Goal: Information Seeking & Learning: Learn about a topic

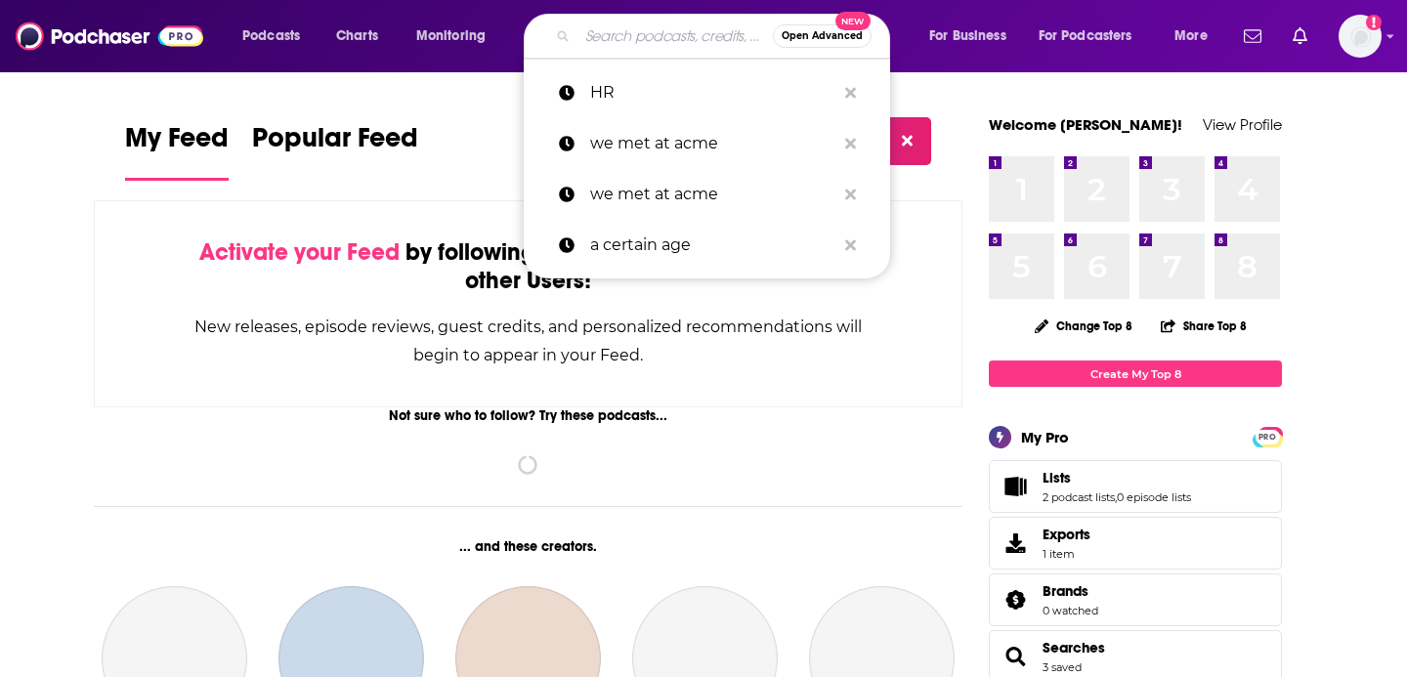
click at [633, 39] on input "Search podcasts, credits, & more..." at bounding box center [675, 36] width 195 height 31
paste input "The Business of Learning"
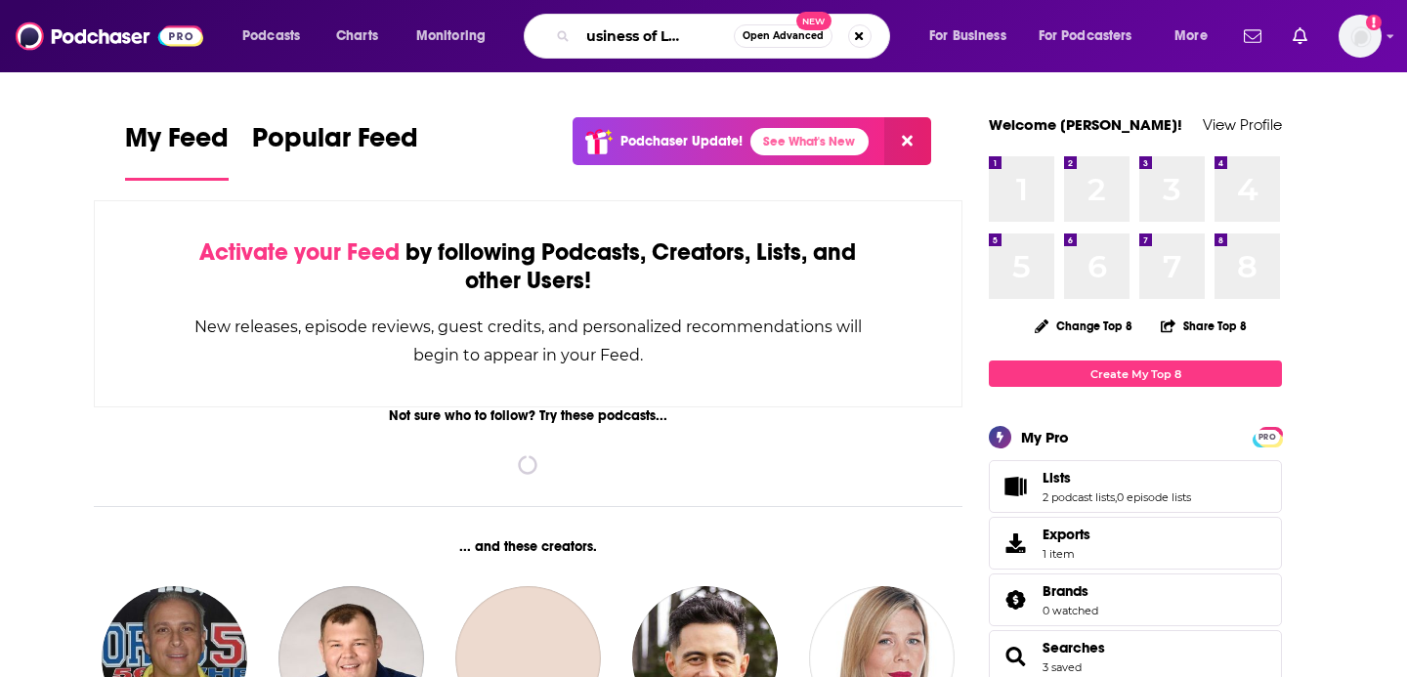
type input "The Business of Learning"
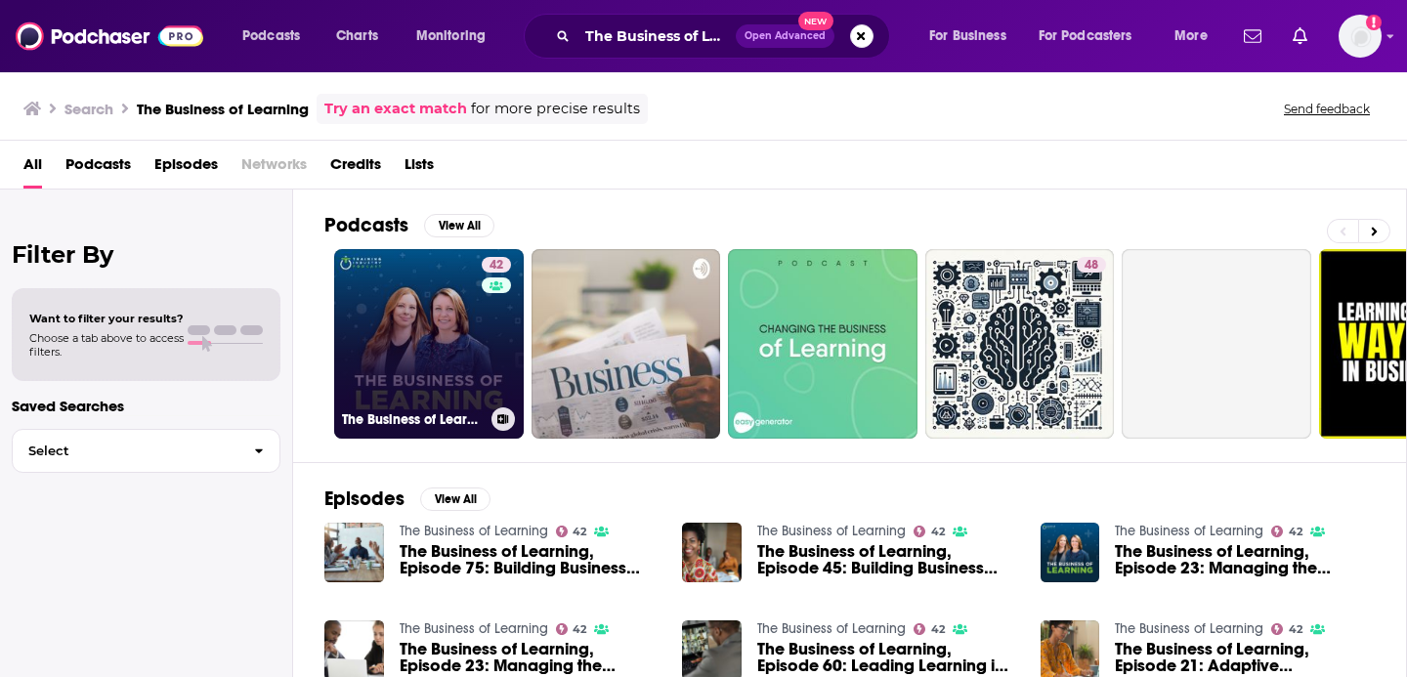
click at [470, 369] on link "42 The Business of Learning" at bounding box center [429, 344] width 190 height 190
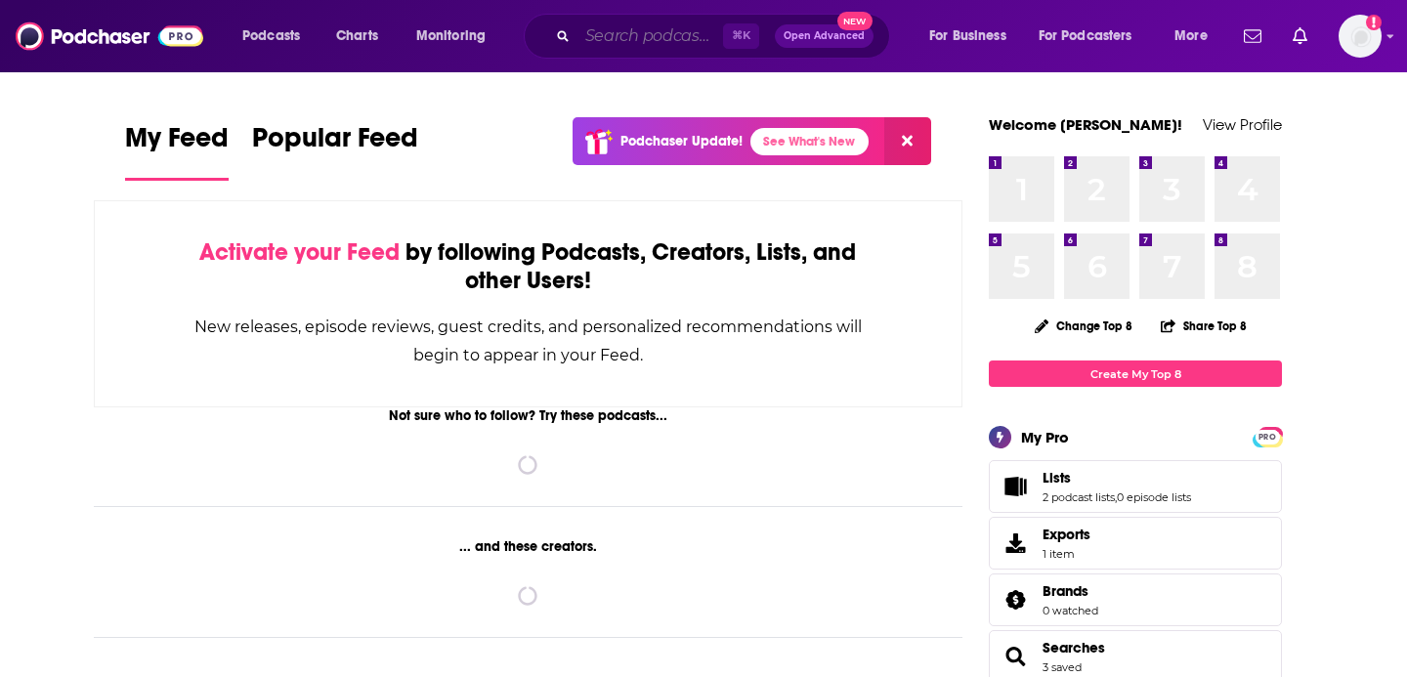
click at [655, 23] on input "Search podcasts, credits, & more..." at bounding box center [651, 36] width 146 height 31
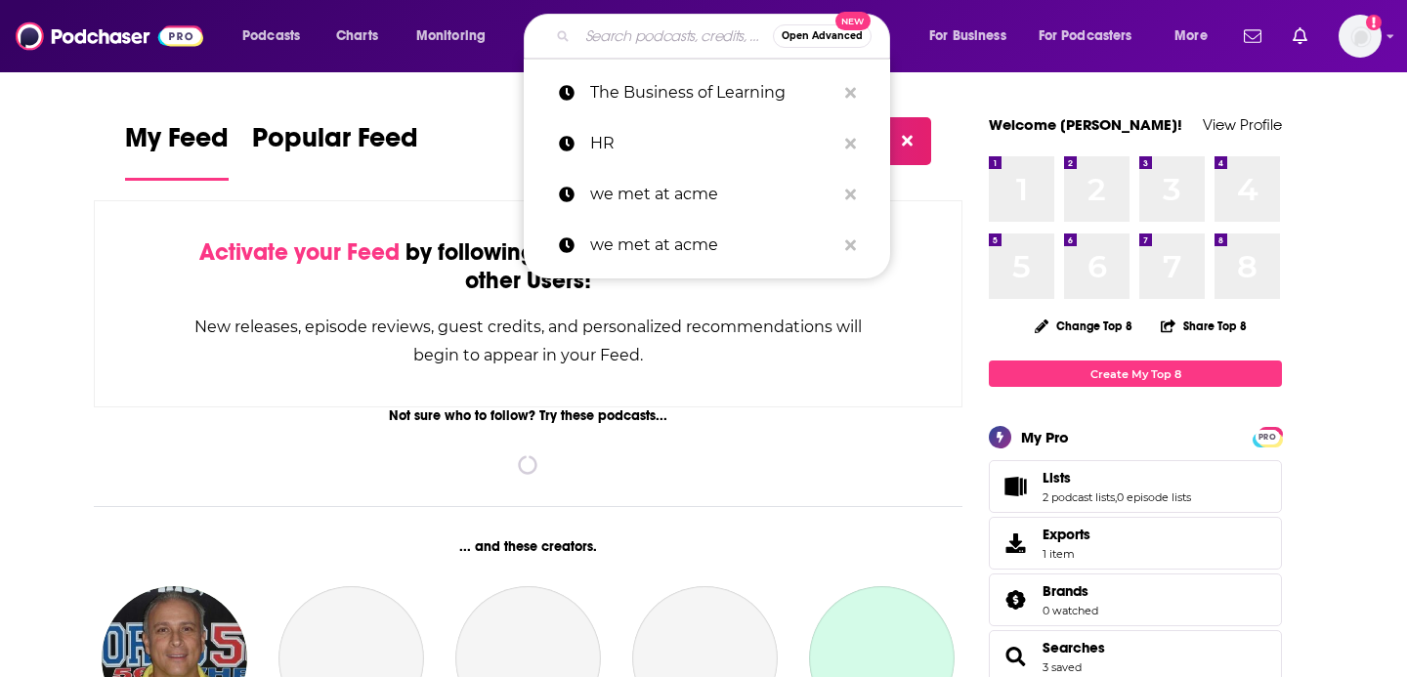
paste input "HR Happy Hour podcast"
type input "HR Happy Hour podcast"
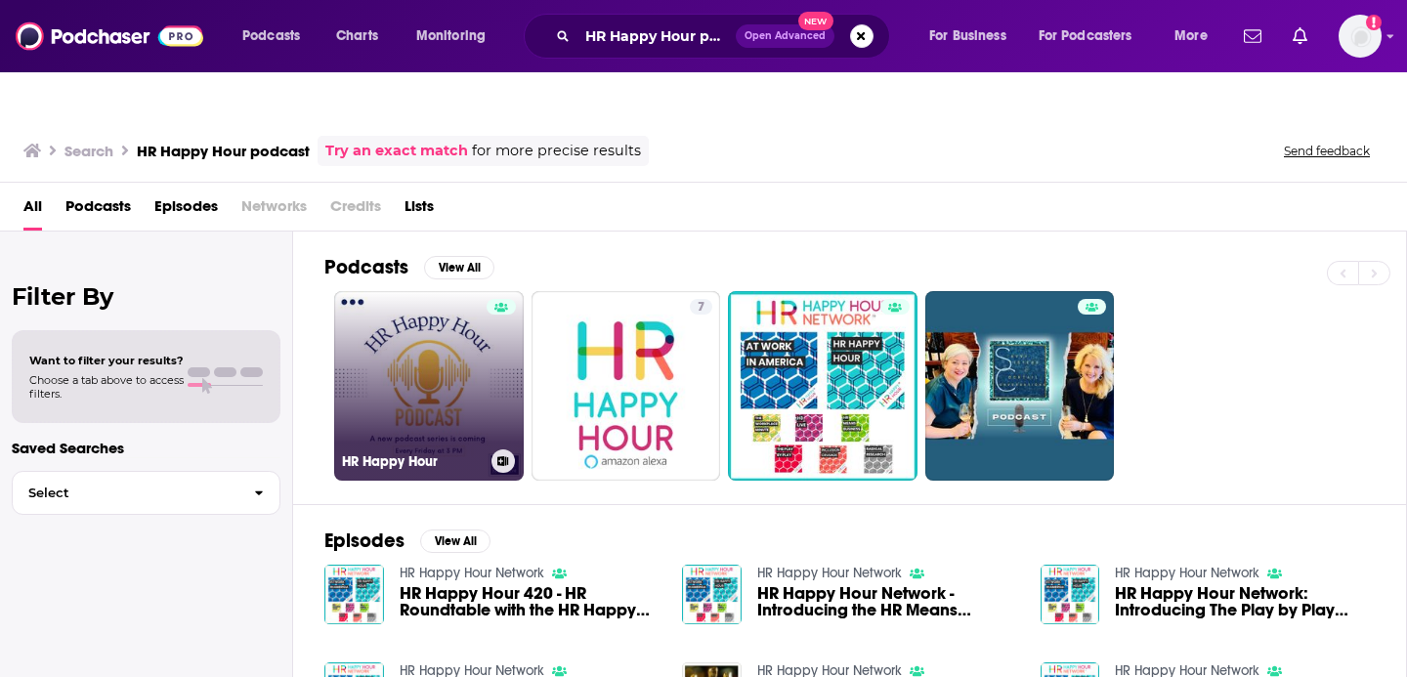
click at [445, 339] on link "HR Happy Hour" at bounding box center [429, 386] width 190 height 190
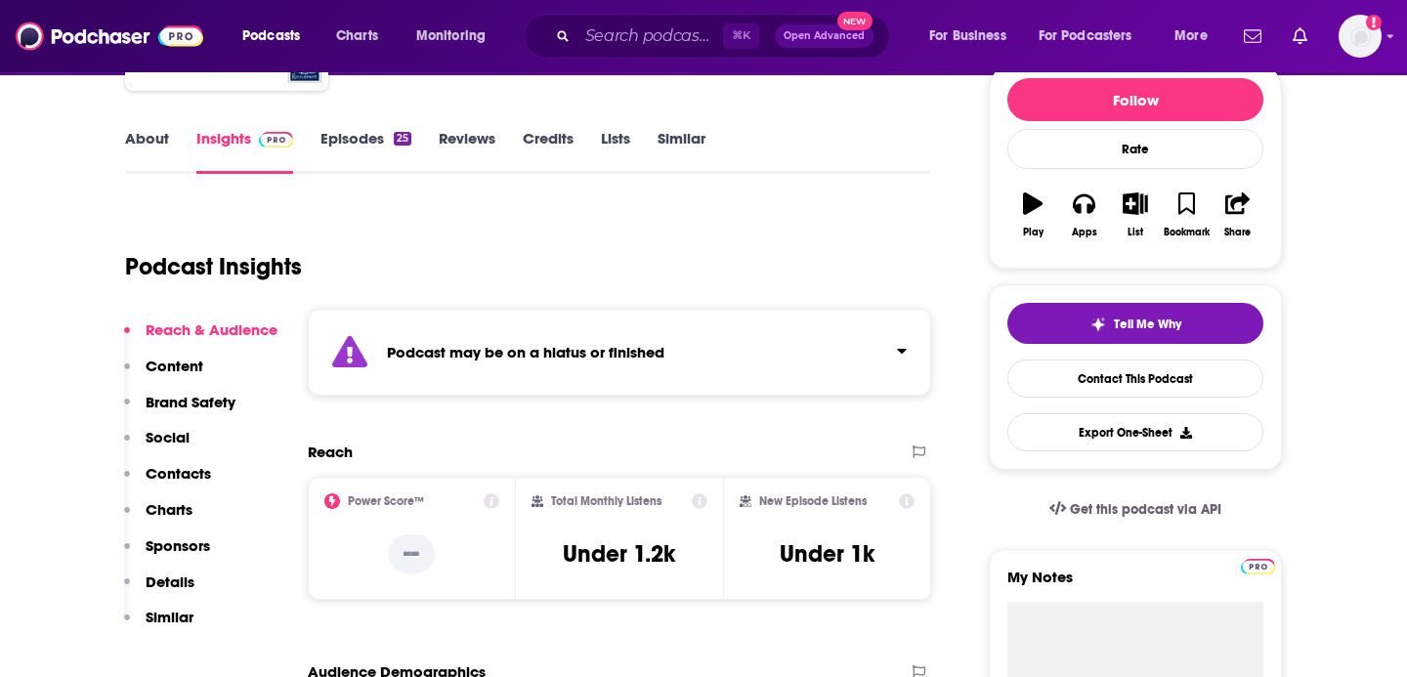
scroll to position [310, 0]
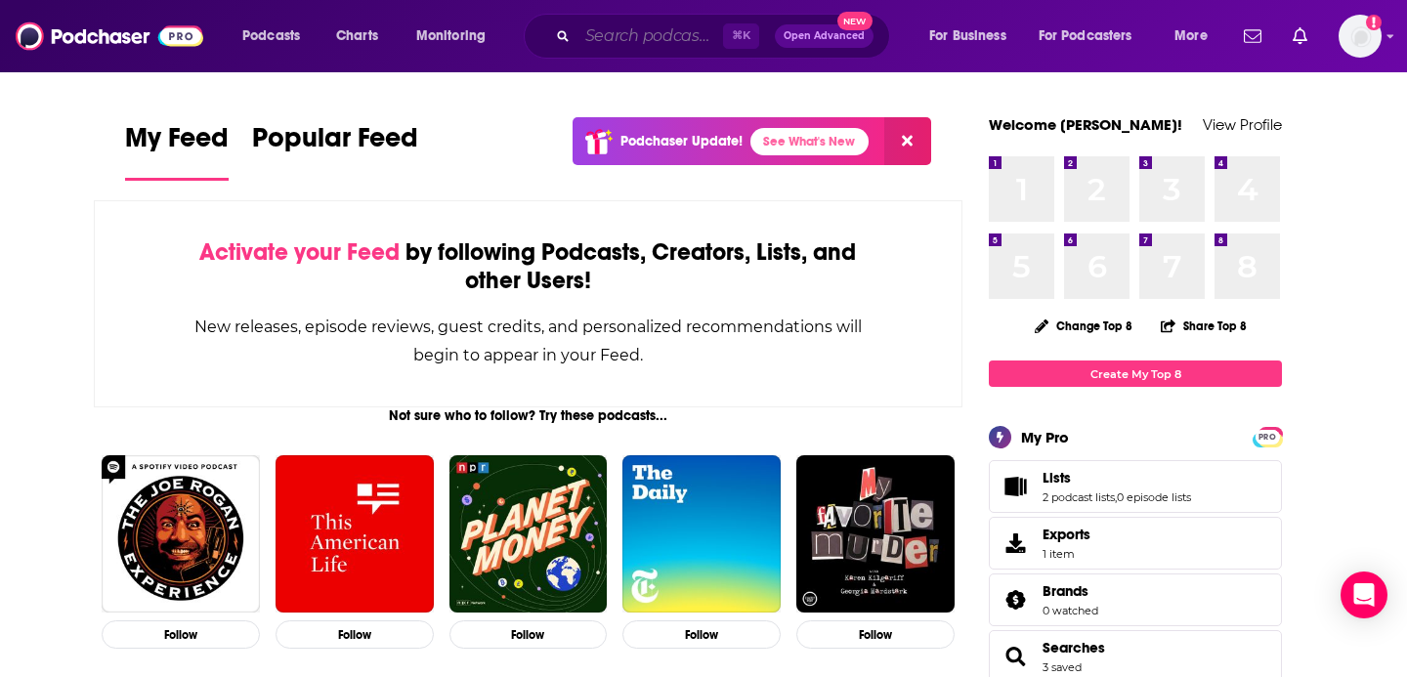
click at [618, 37] on input "Search podcasts, credits, & more..." at bounding box center [651, 36] width 146 height 31
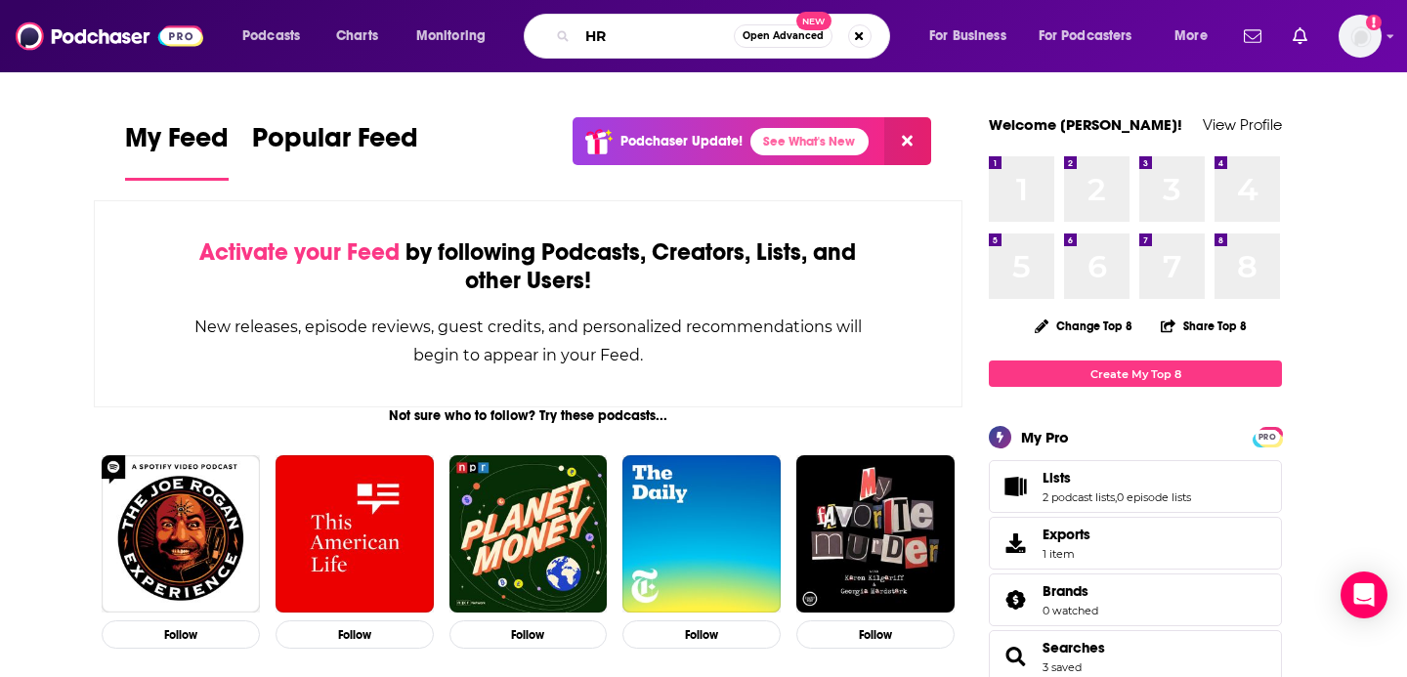
type input "HR"
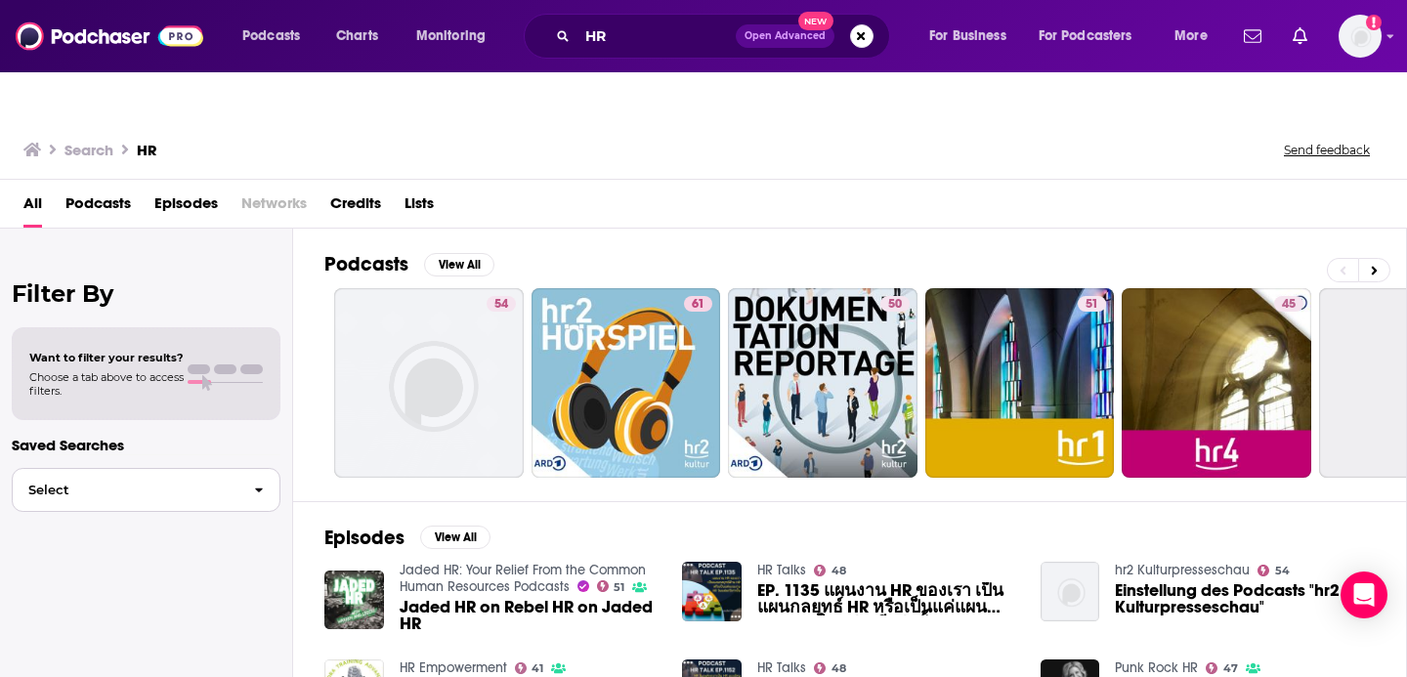
click at [174, 484] on span "Select" at bounding box center [126, 490] width 226 height 13
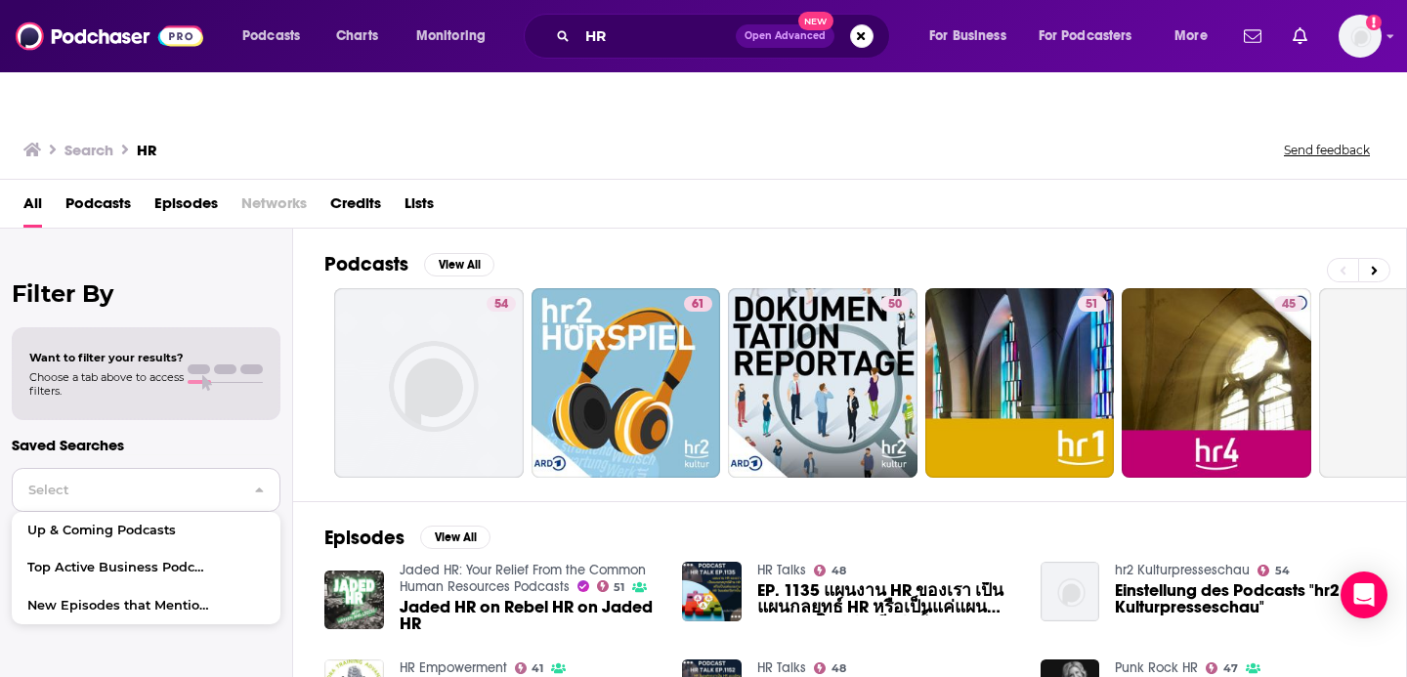
click at [174, 484] on span "Select" at bounding box center [126, 490] width 226 height 13
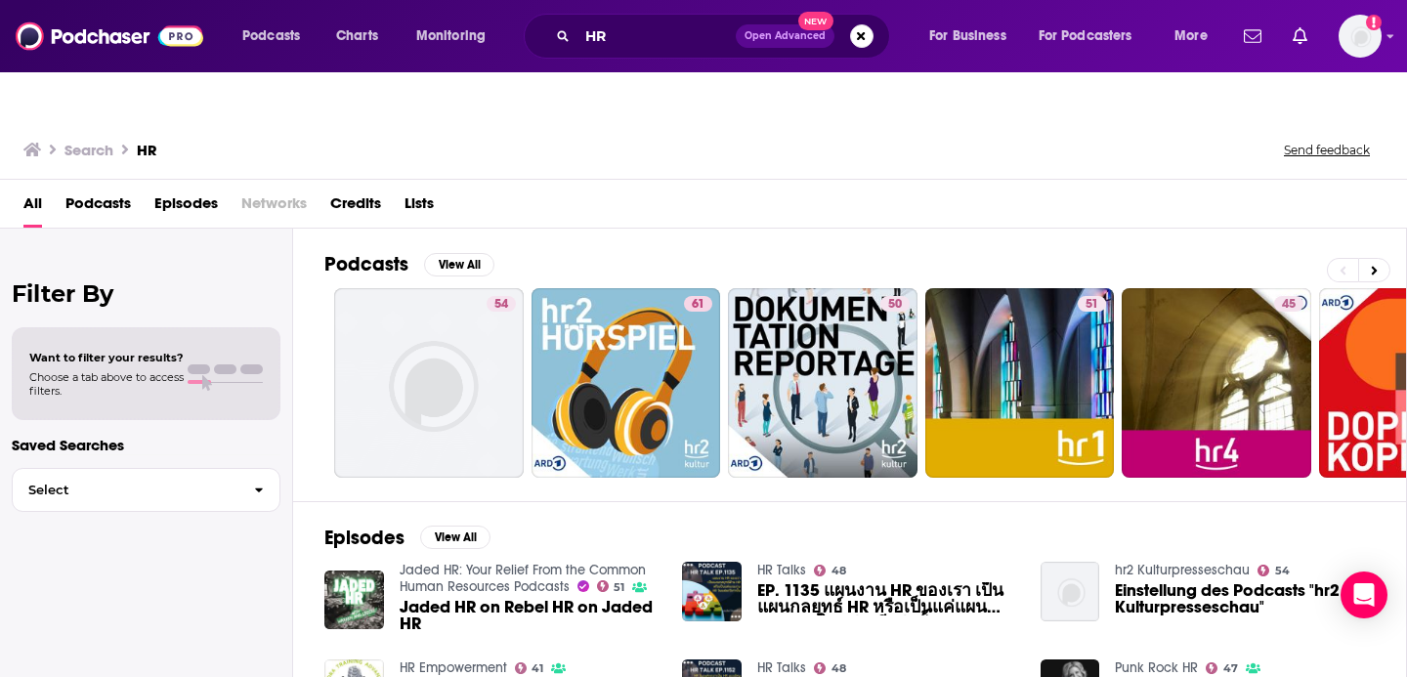
click at [114, 188] on span "Podcasts" at bounding box center [97, 208] width 65 height 40
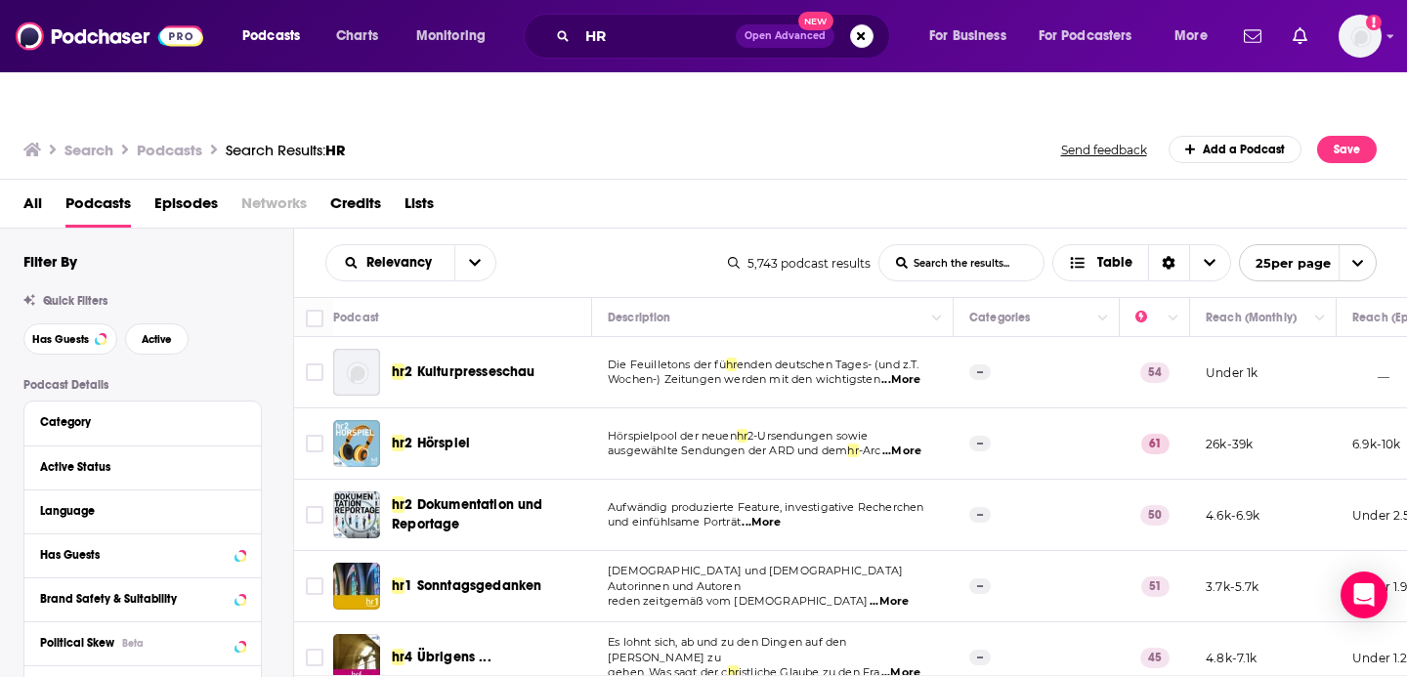
scroll to position [52, 0]
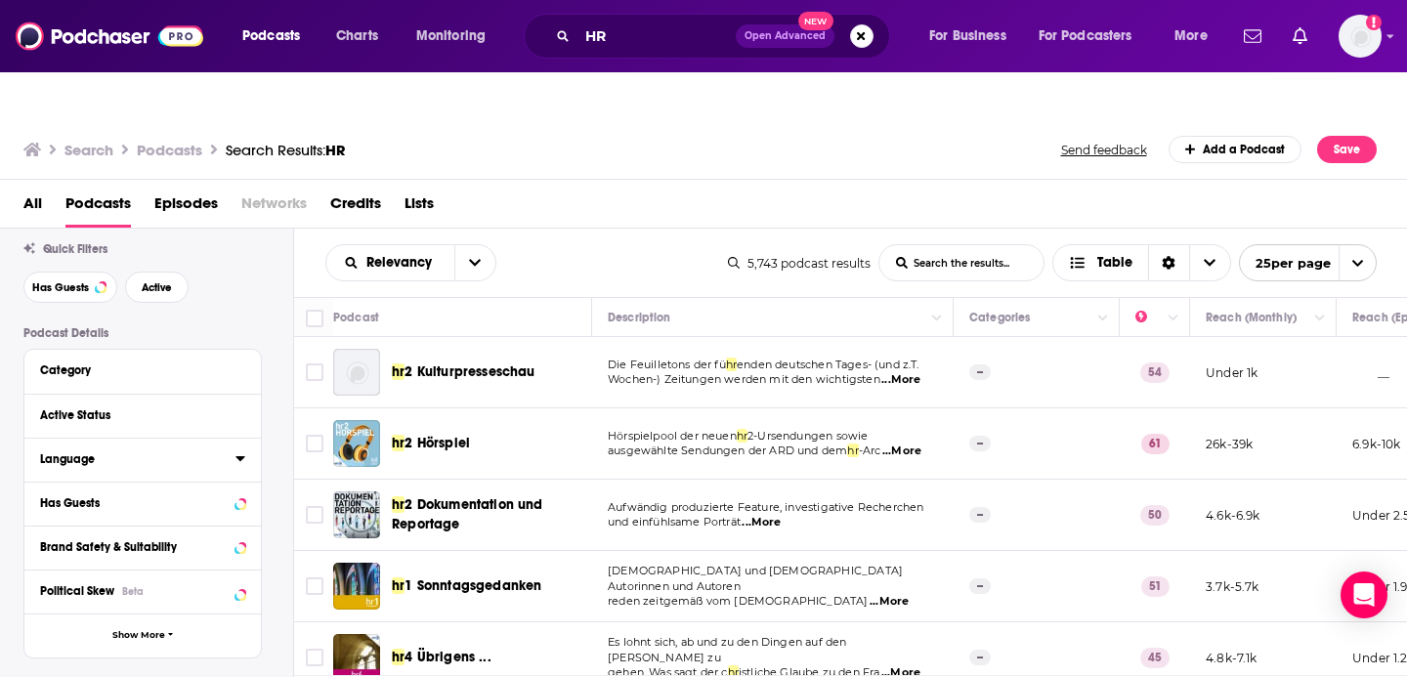
click at [239, 456] on icon at bounding box center [240, 458] width 9 height 5
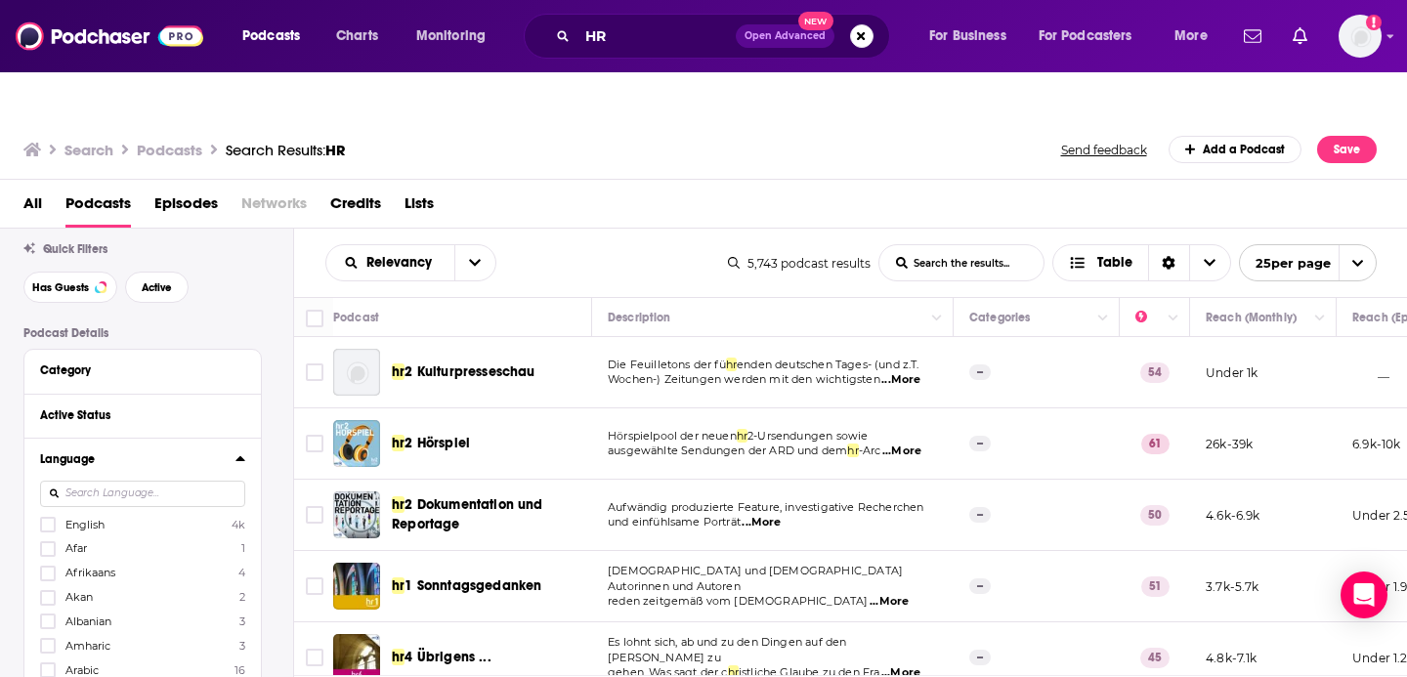
click at [183, 481] on input at bounding box center [142, 494] width 205 height 26
type input "e"
type input "engl"
click at [53, 519] on icon at bounding box center [48, 525] width 12 height 12
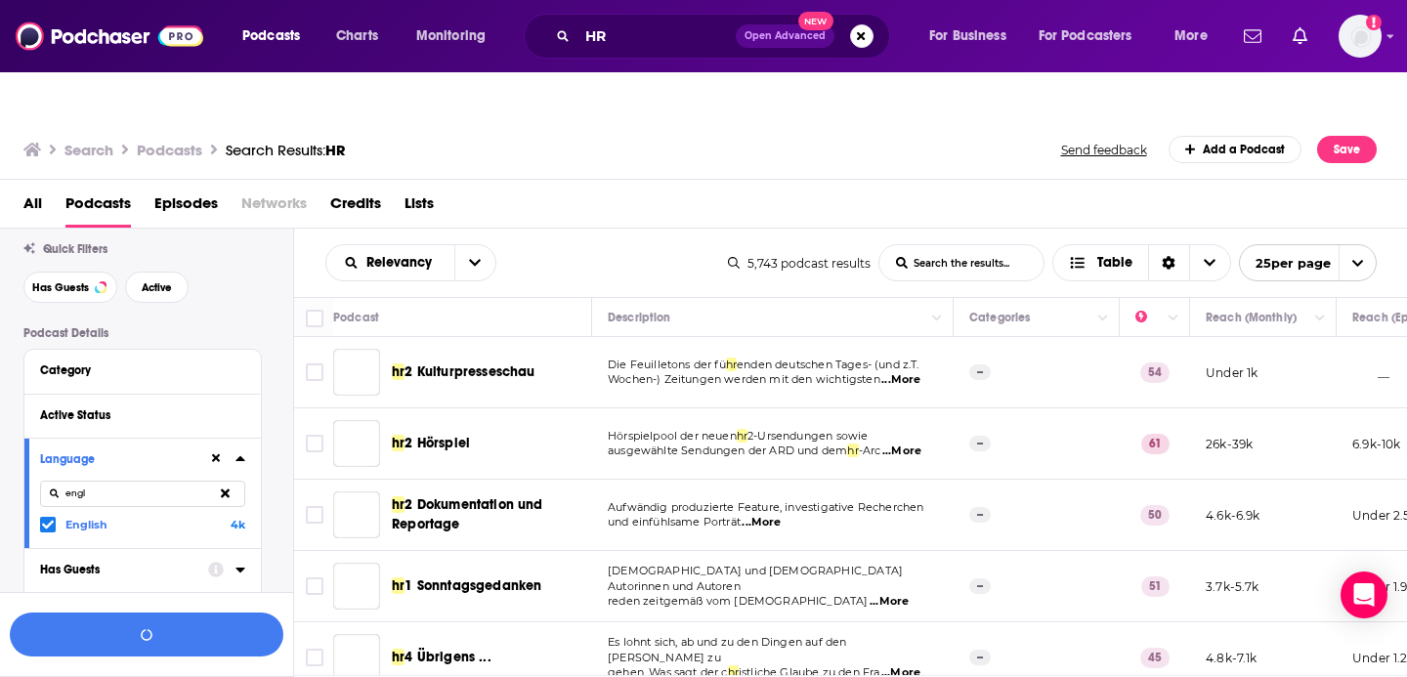
scroll to position [100, 0]
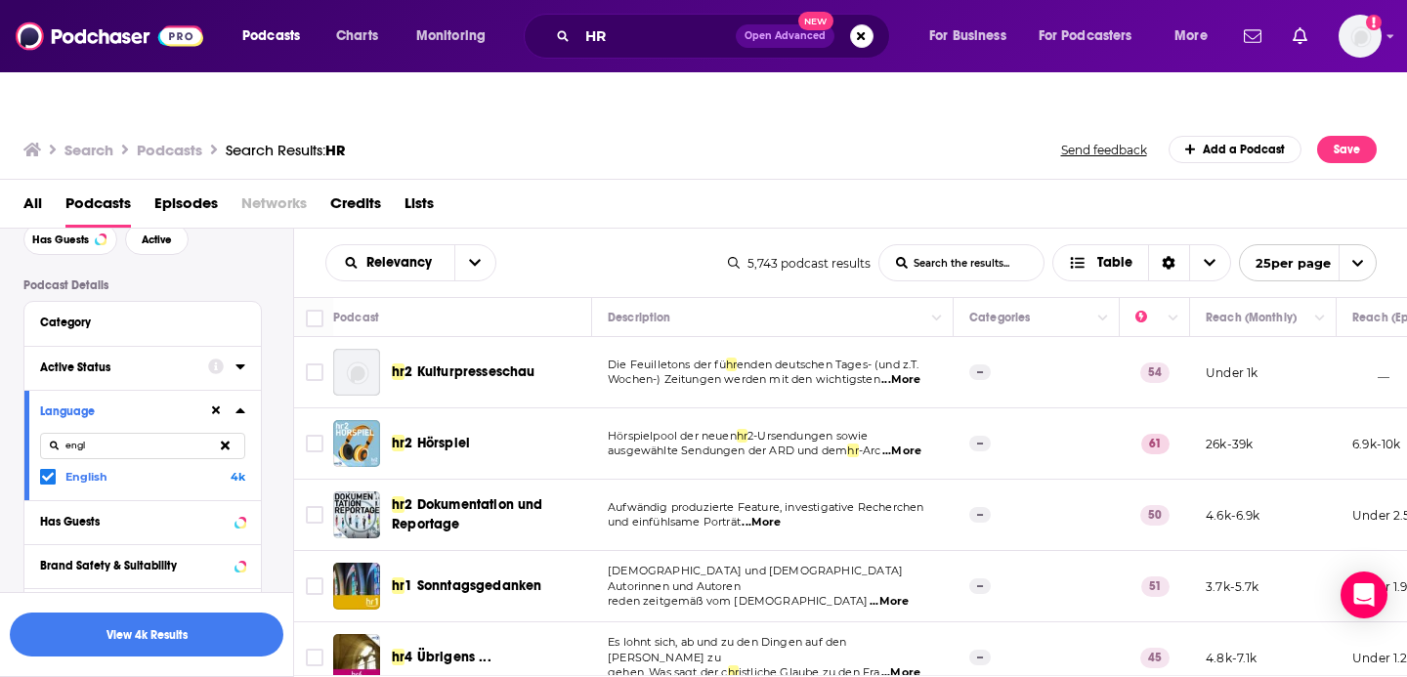
click at [242, 359] on icon at bounding box center [241, 367] width 10 height 16
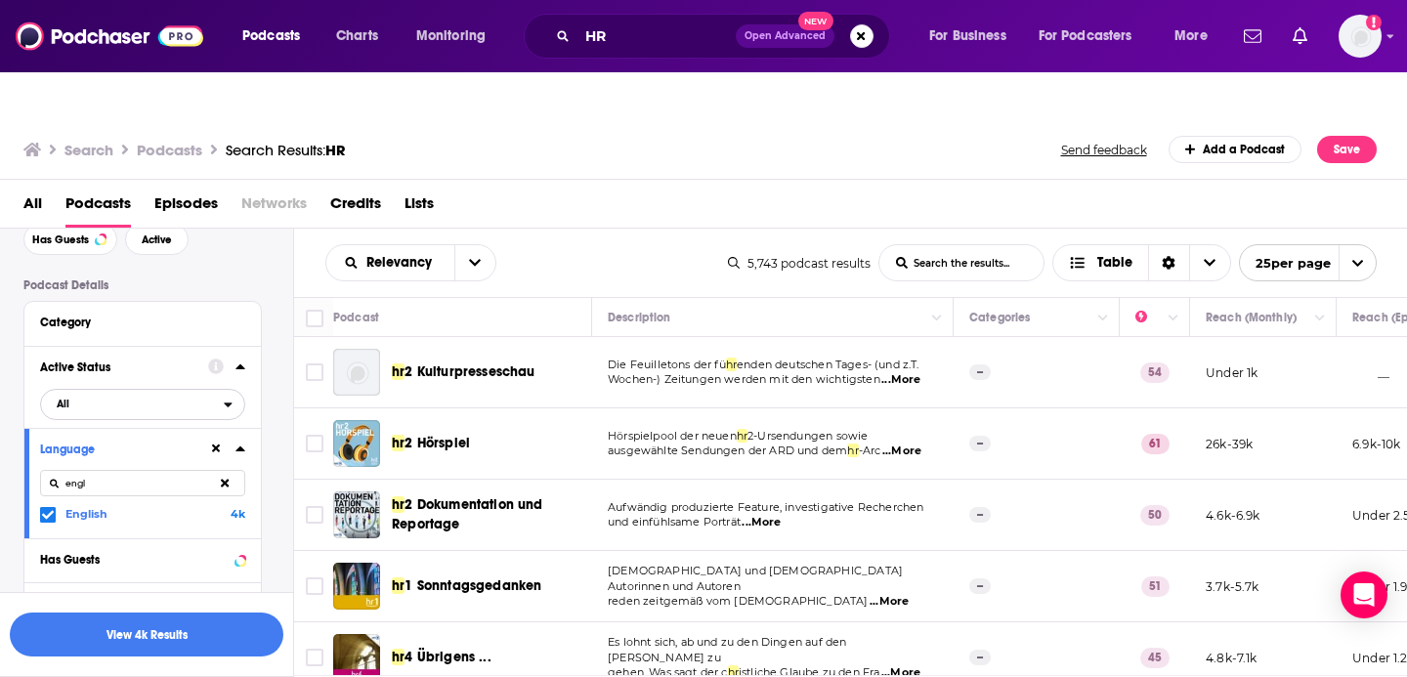
click at [226, 398] on icon "open menu" at bounding box center [228, 405] width 9 height 14
click at [210, 463] on span "1k" at bounding box center [199, 468] width 88 height 11
click at [242, 359] on icon at bounding box center [241, 367] width 10 height 16
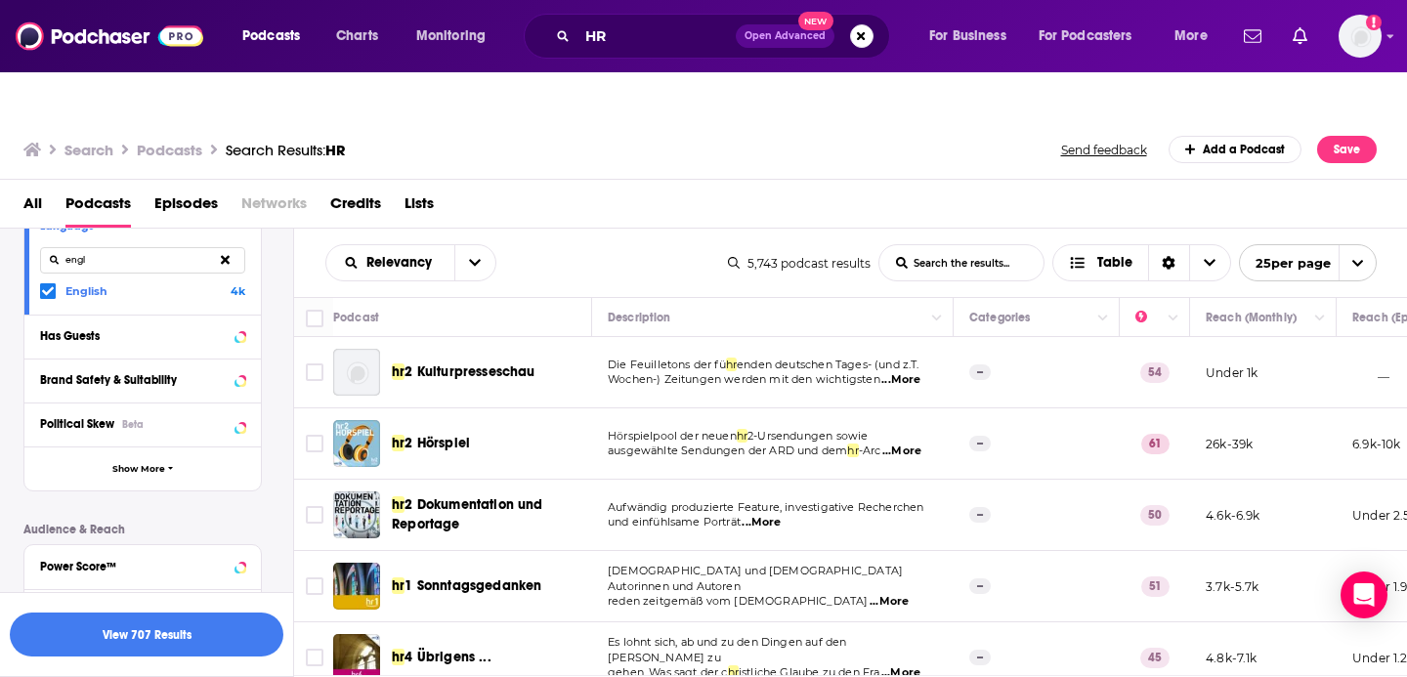
scroll to position [398, 0]
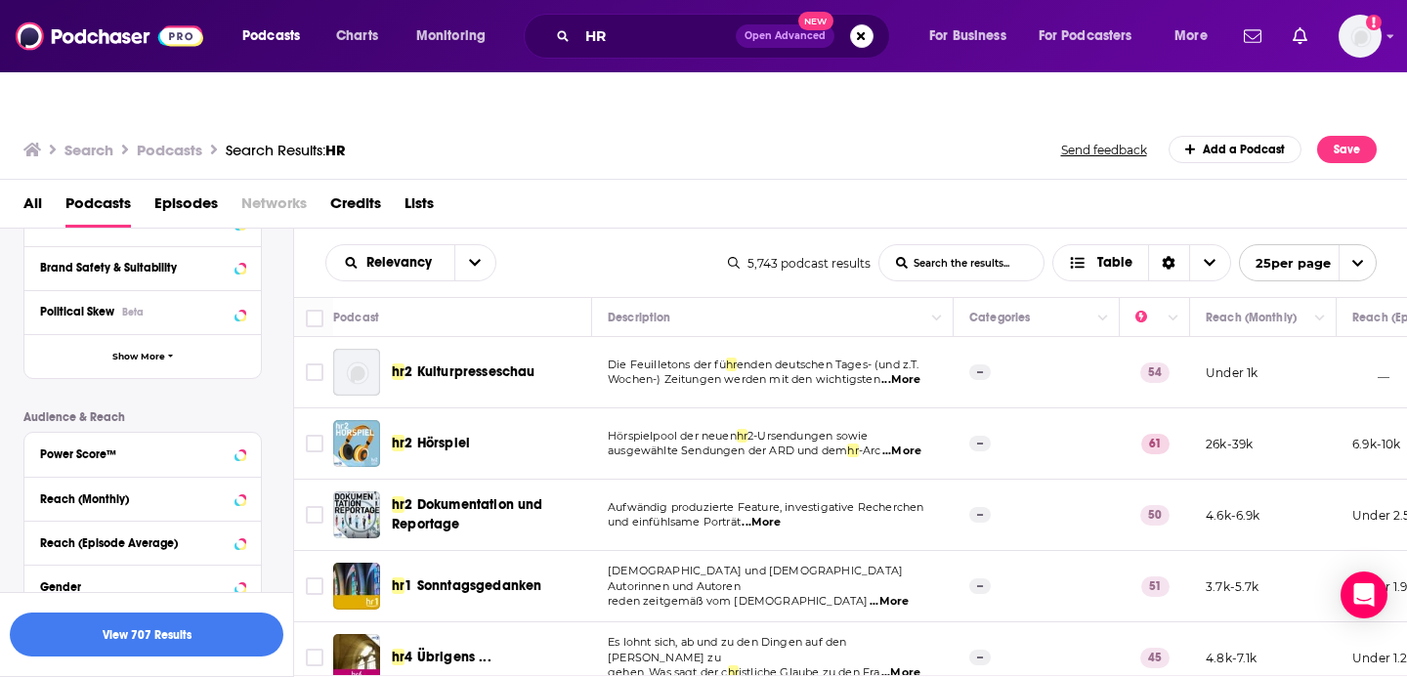
click at [249, 477] on div "Reach (Monthly)" at bounding box center [142, 499] width 237 height 44
click at [241, 497] on icon at bounding box center [240, 499] width 9 height 5
click at [73, 519] on input "number" at bounding box center [89, 534] width 98 height 31
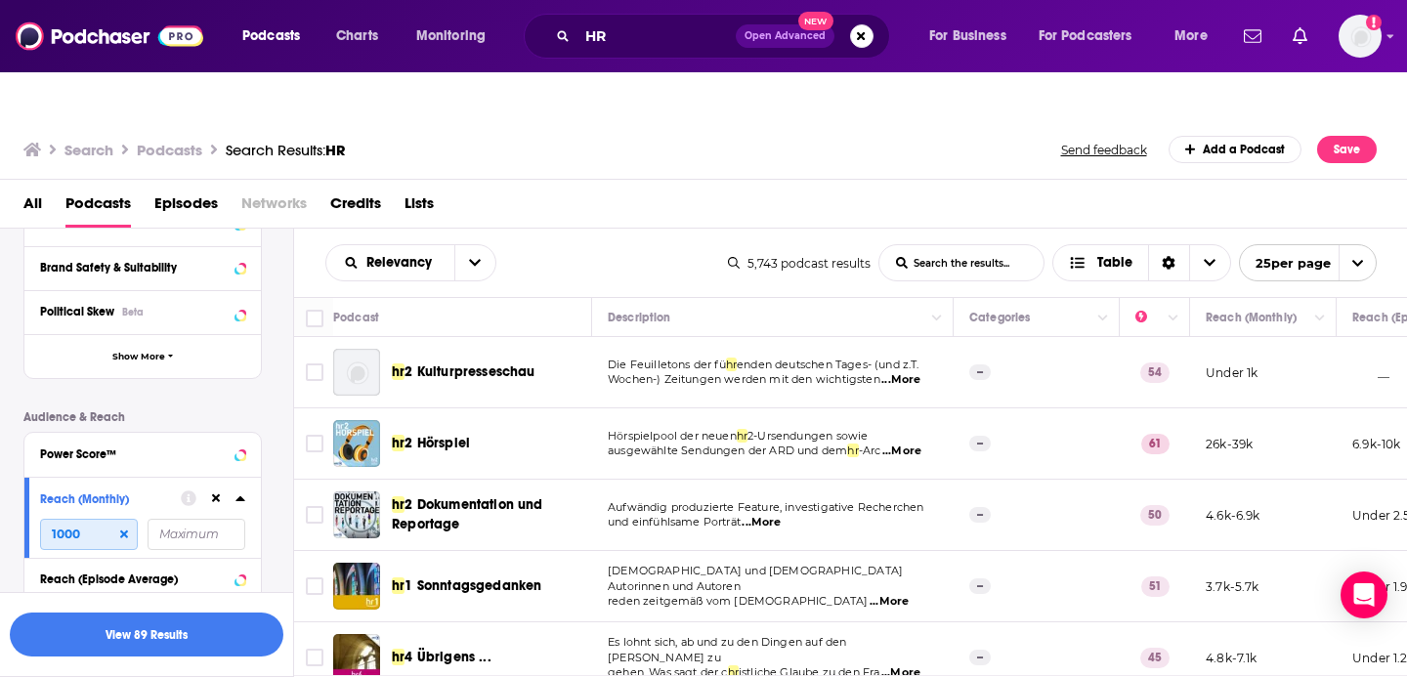
type input "1000"
click at [270, 493] on div "Podcast Details Category Active Status Language engl English 4k Has Guests Bran…" at bounding box center [158, 379] width 270 height 798
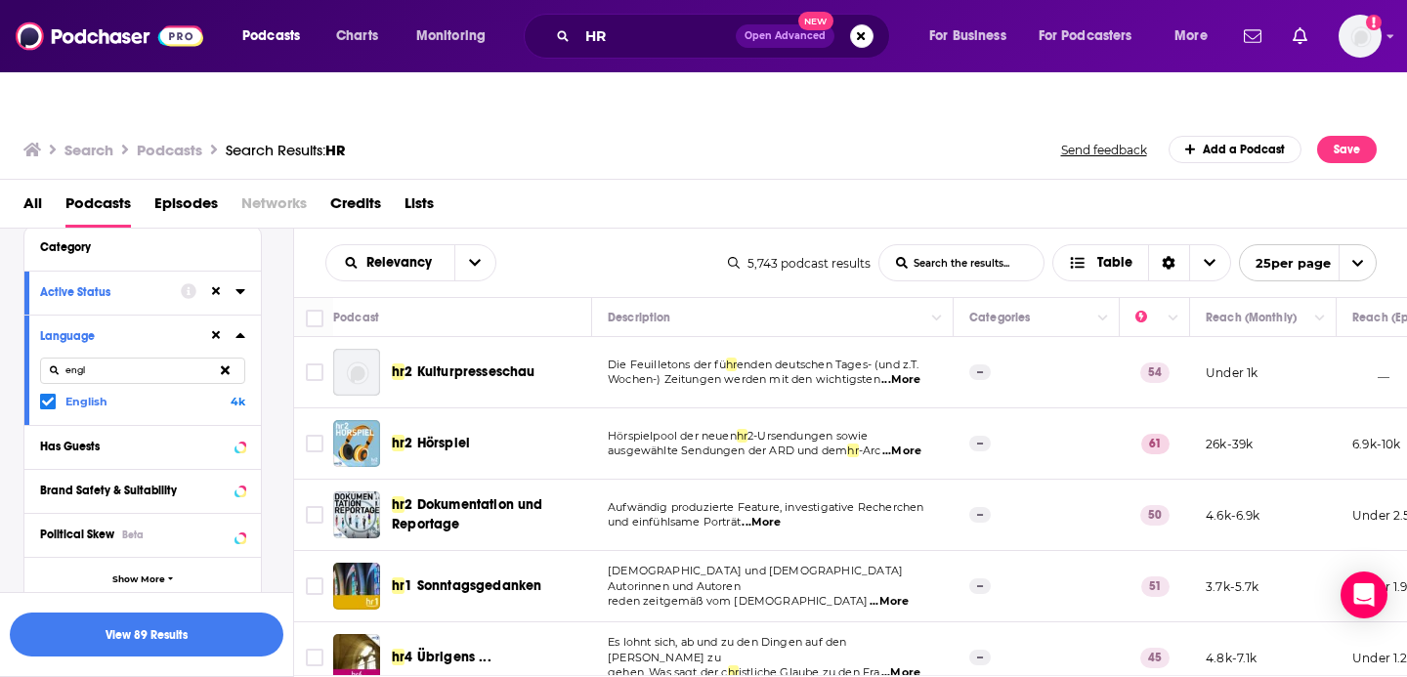
scroll to position [105, 0]
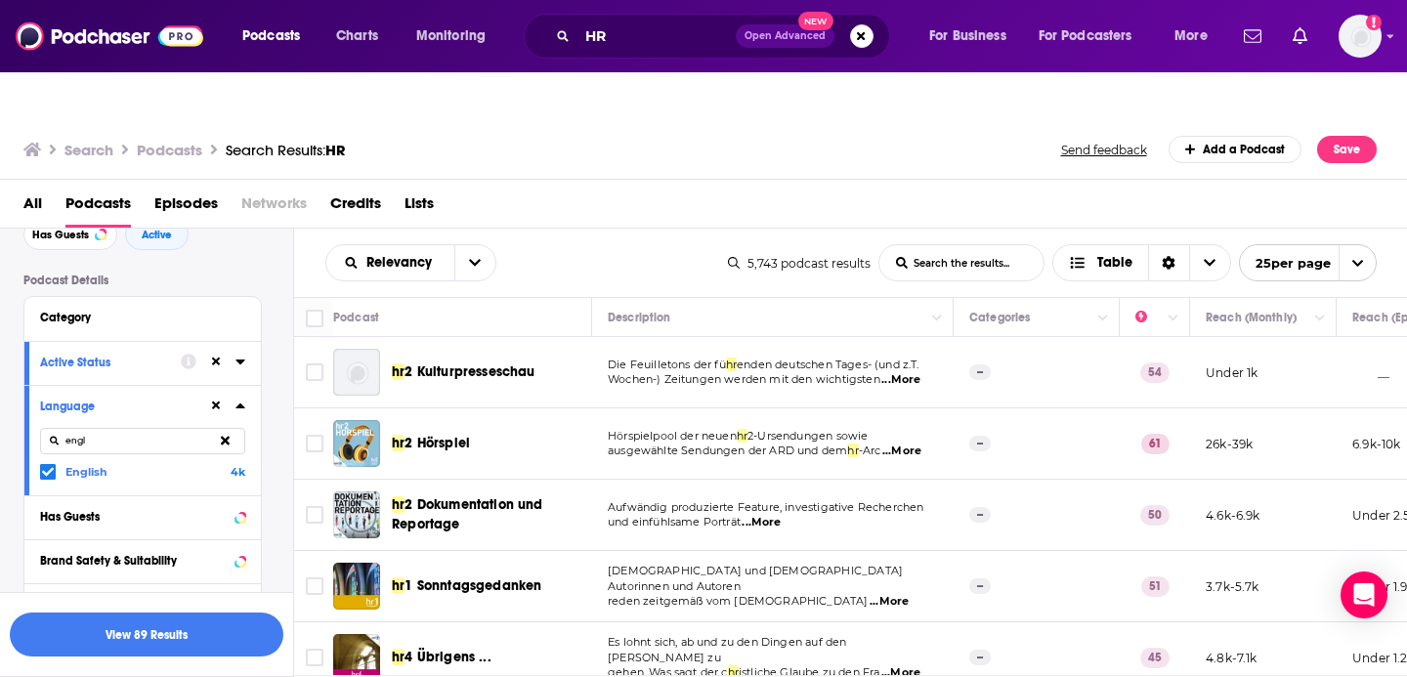
click at [241, 404] on icon at bounding box center [240, 406] width 9 height 5
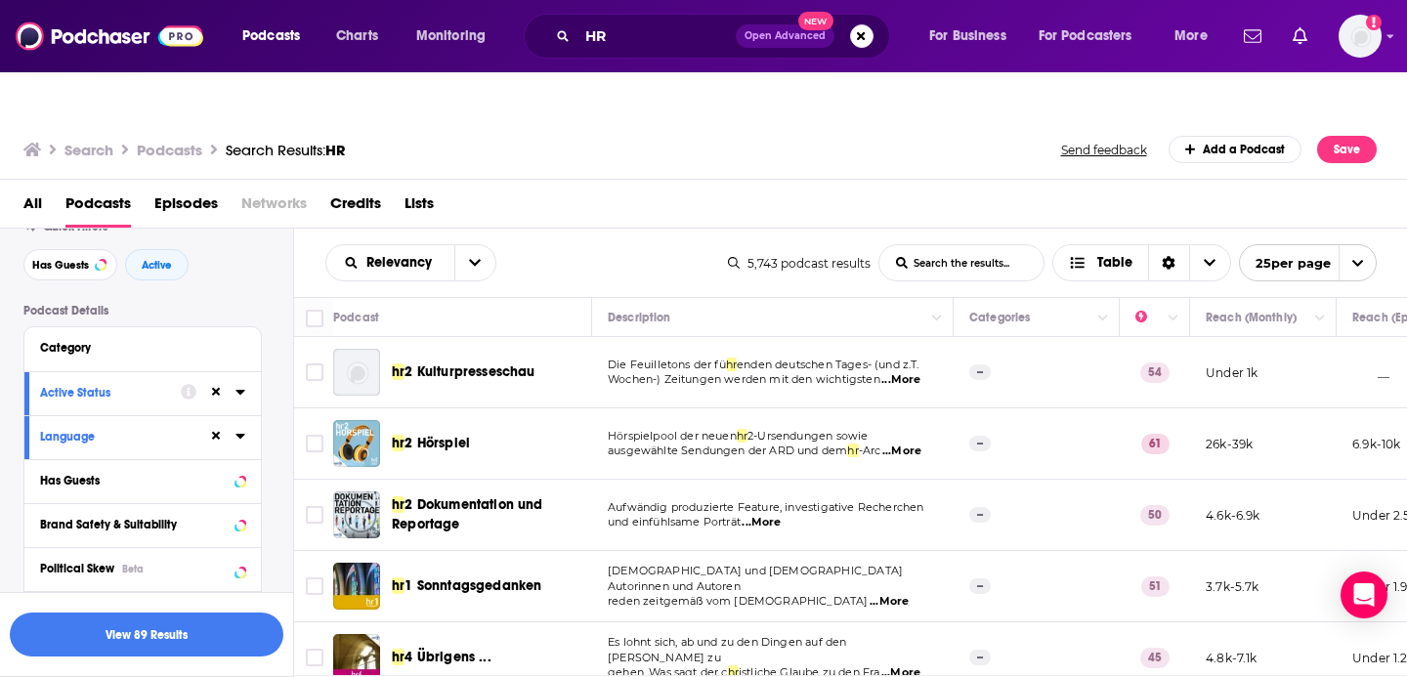
scroll to position [0, 0]
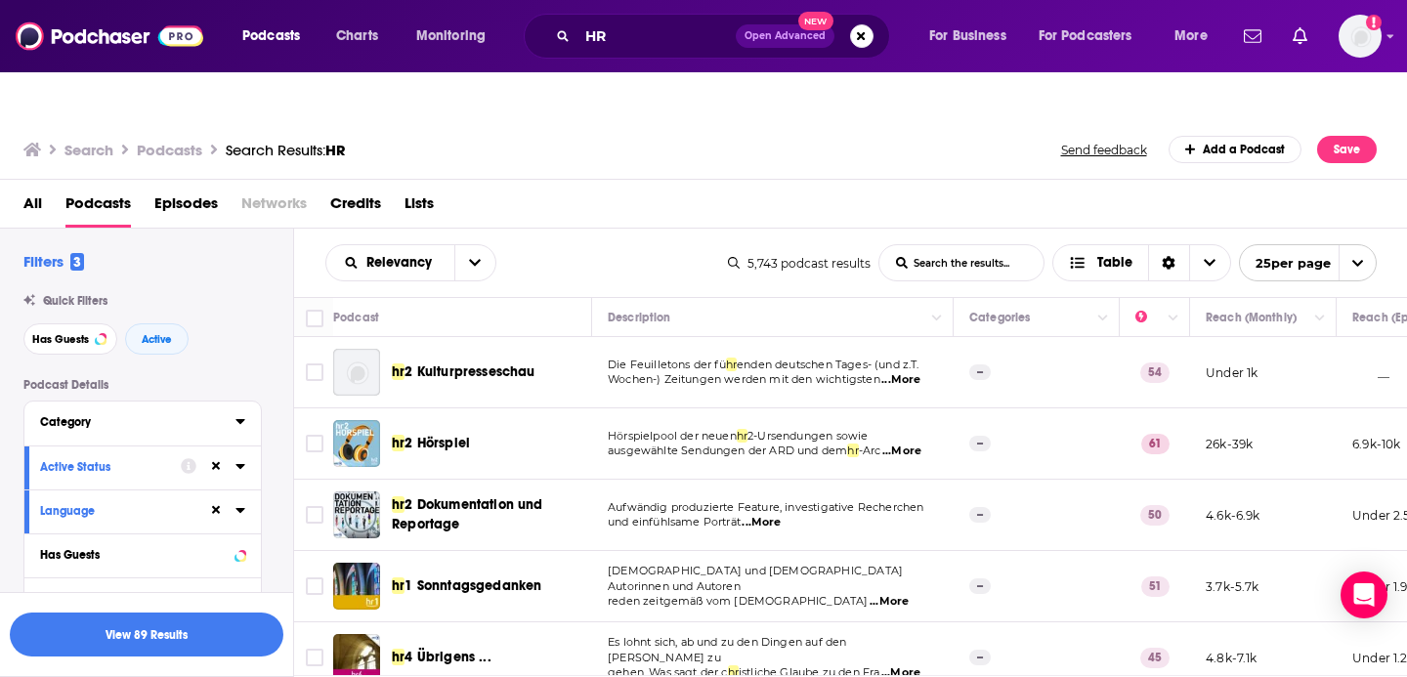
click at [242, 419] on icon at bounding box center [240, 421] width 9 height 5
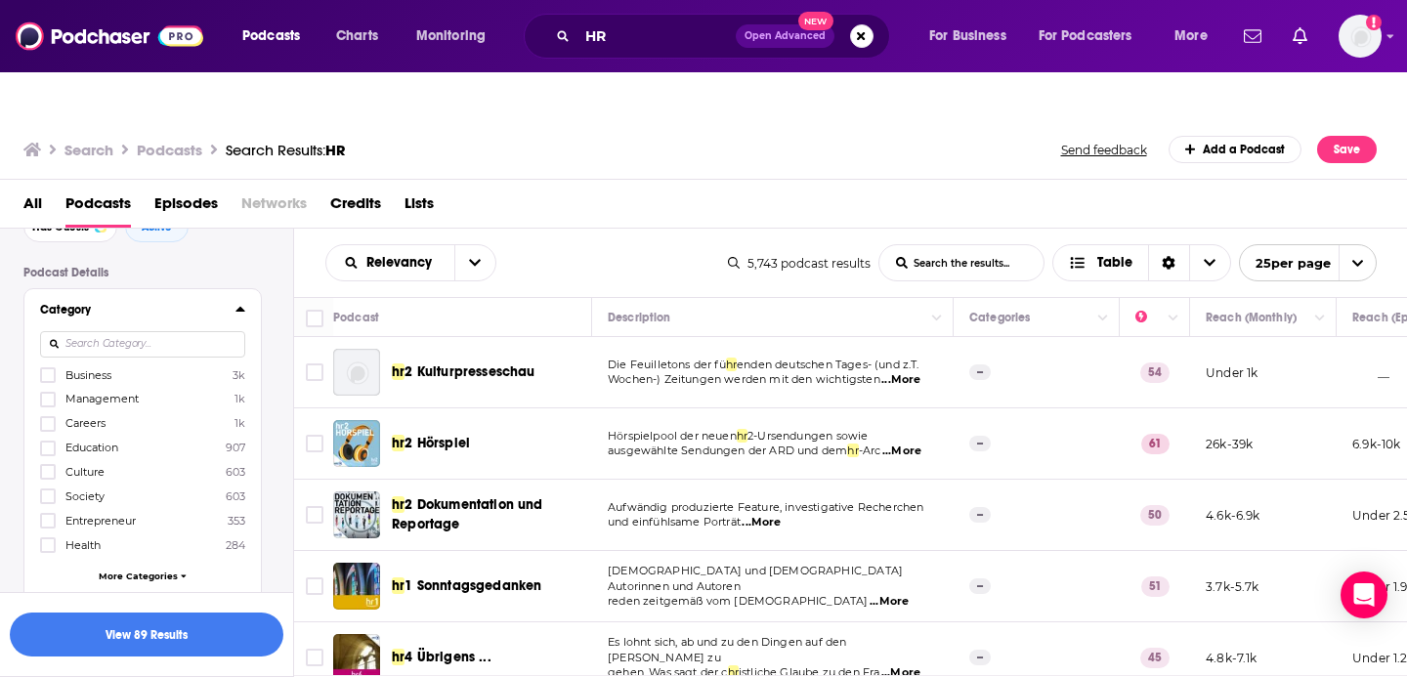
scroll to position [117, 0]
click at [43, 367] on icon at bounding box center [48, 371] width 12 height 9
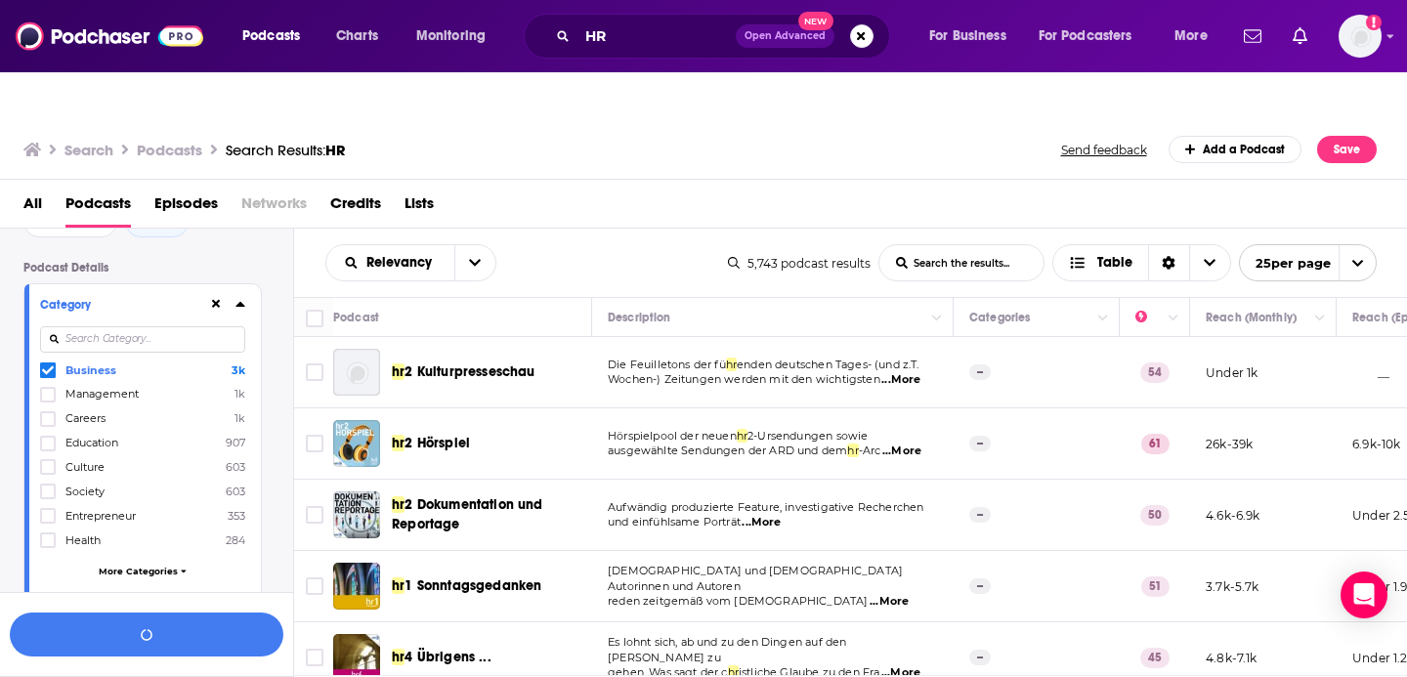
click at [139, 566] on span "More Categories" at bounding box center [138, 571] width 79 height 11
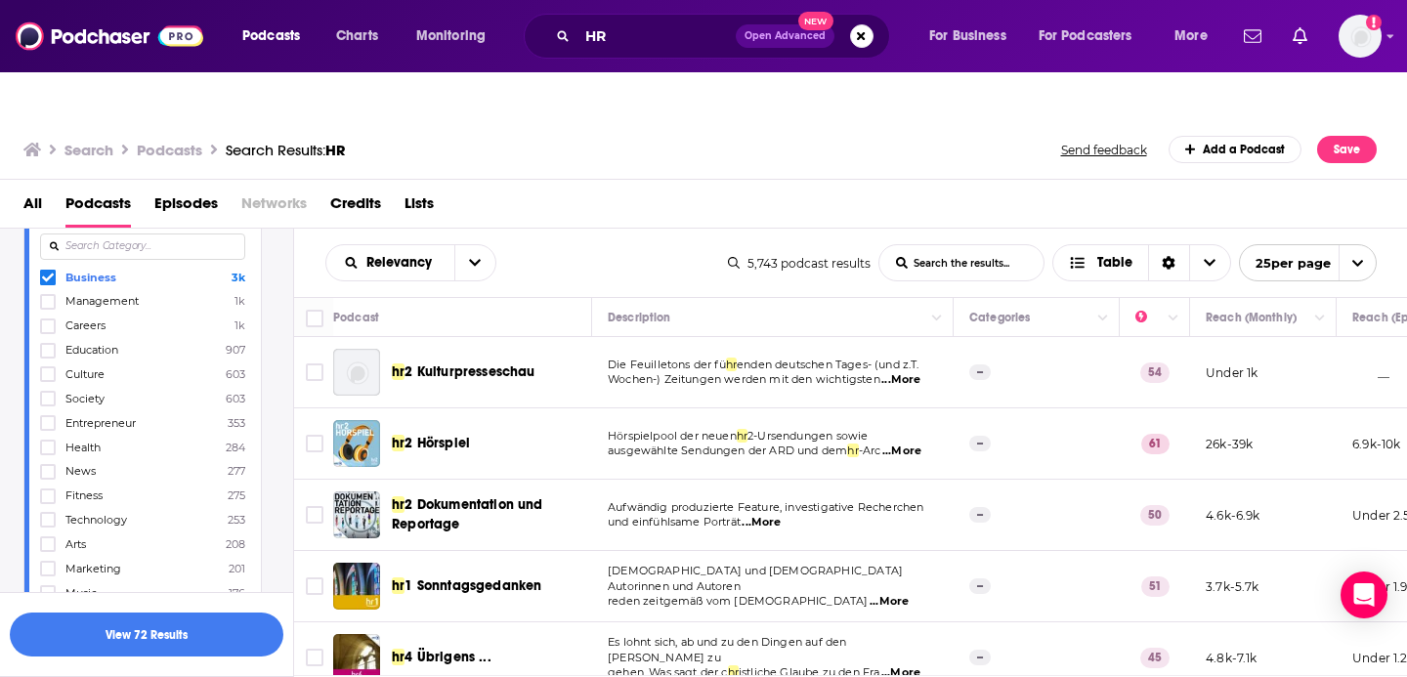
scroll to position [226, 0]
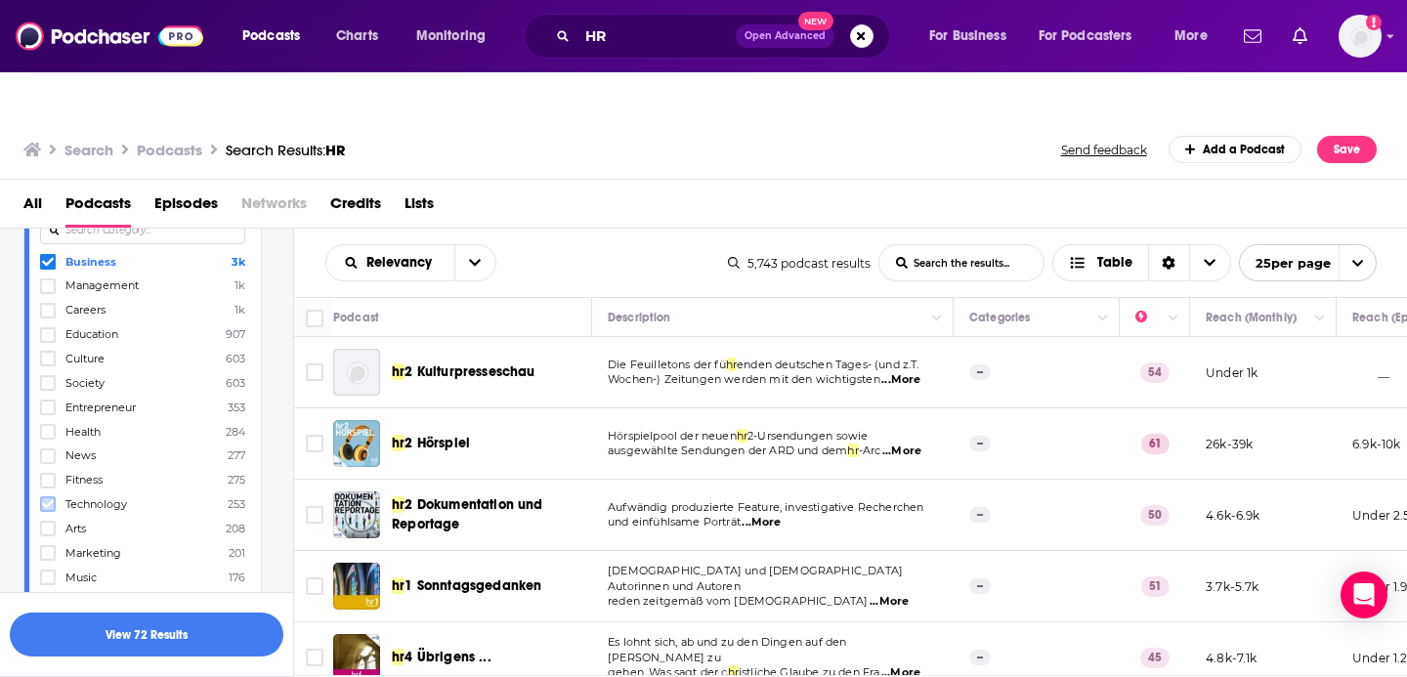
click at [42, 500] on icon at bounding box center [48, 504] width 12 height 9
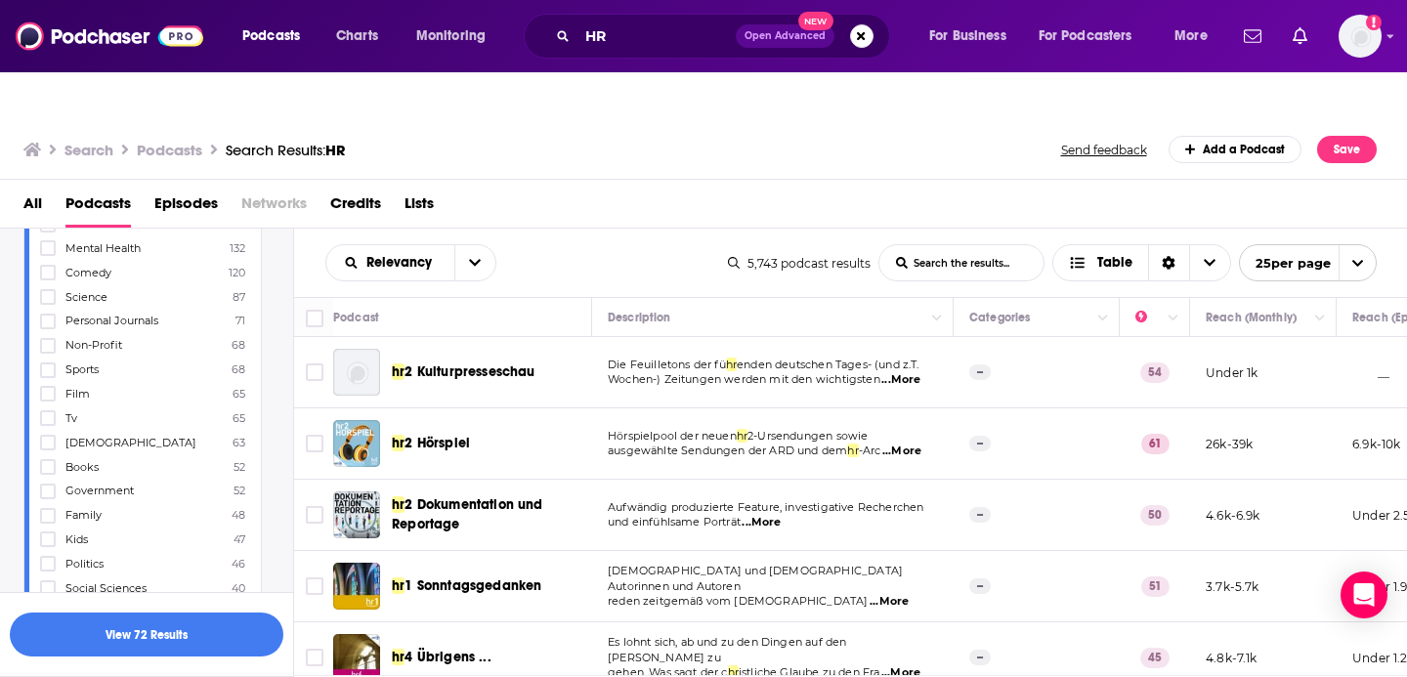
scroll to position [665, 0]
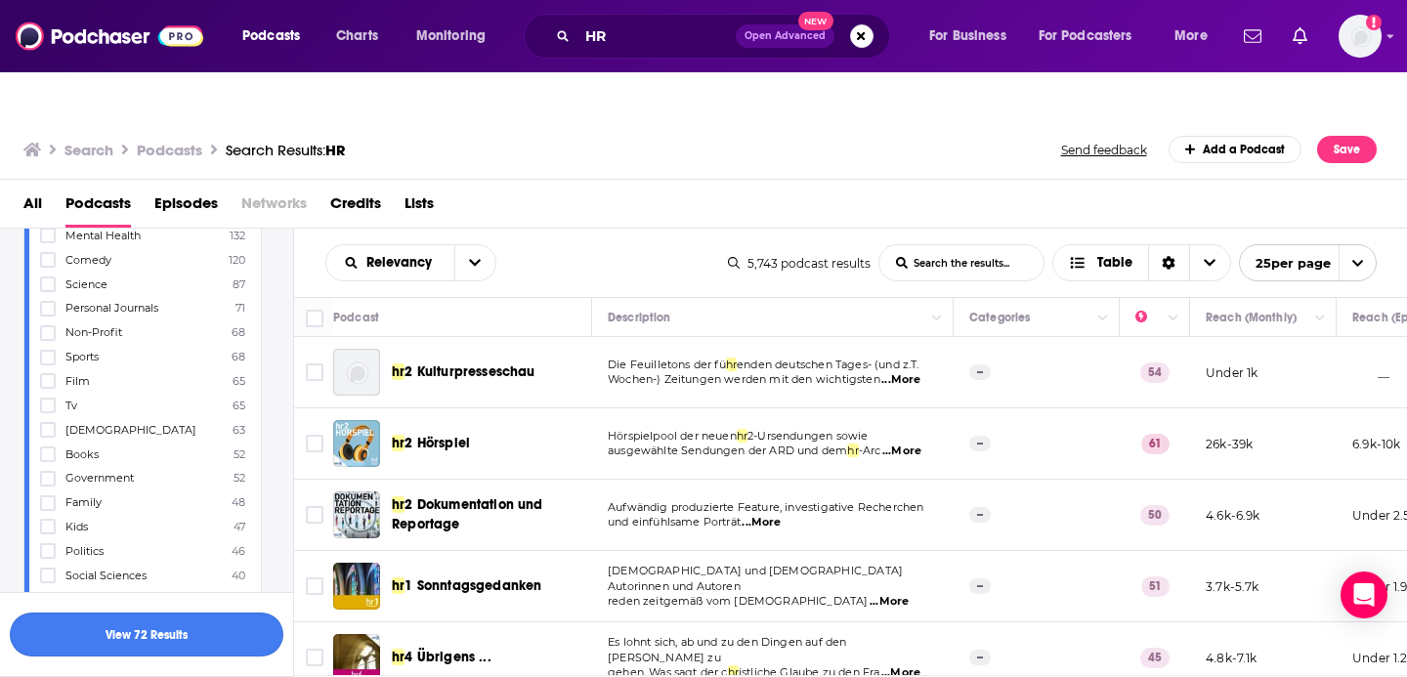
click at [187, 628] on button "View 72 Results" at bounding box center [147, 635] width 274 height 44
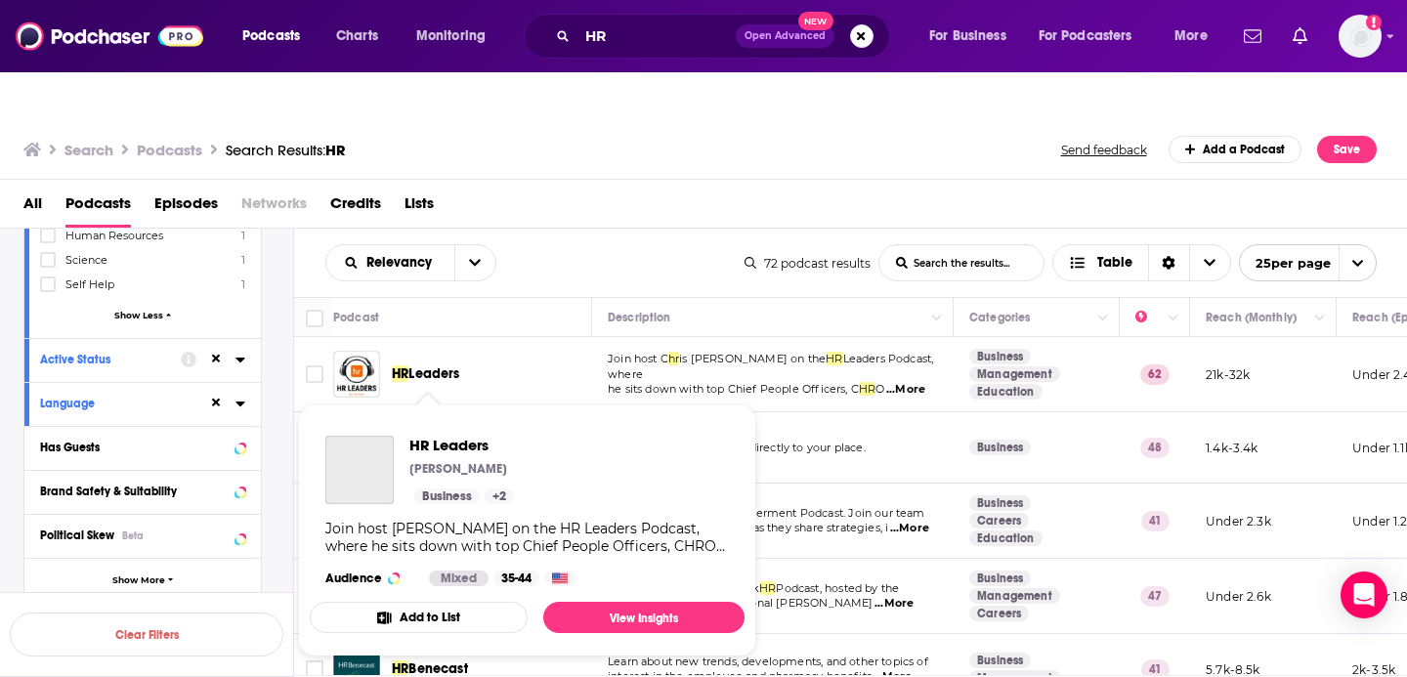
click at [426, 366] on span "Leaders" at bounding box center [434, 374] width 51 height 17
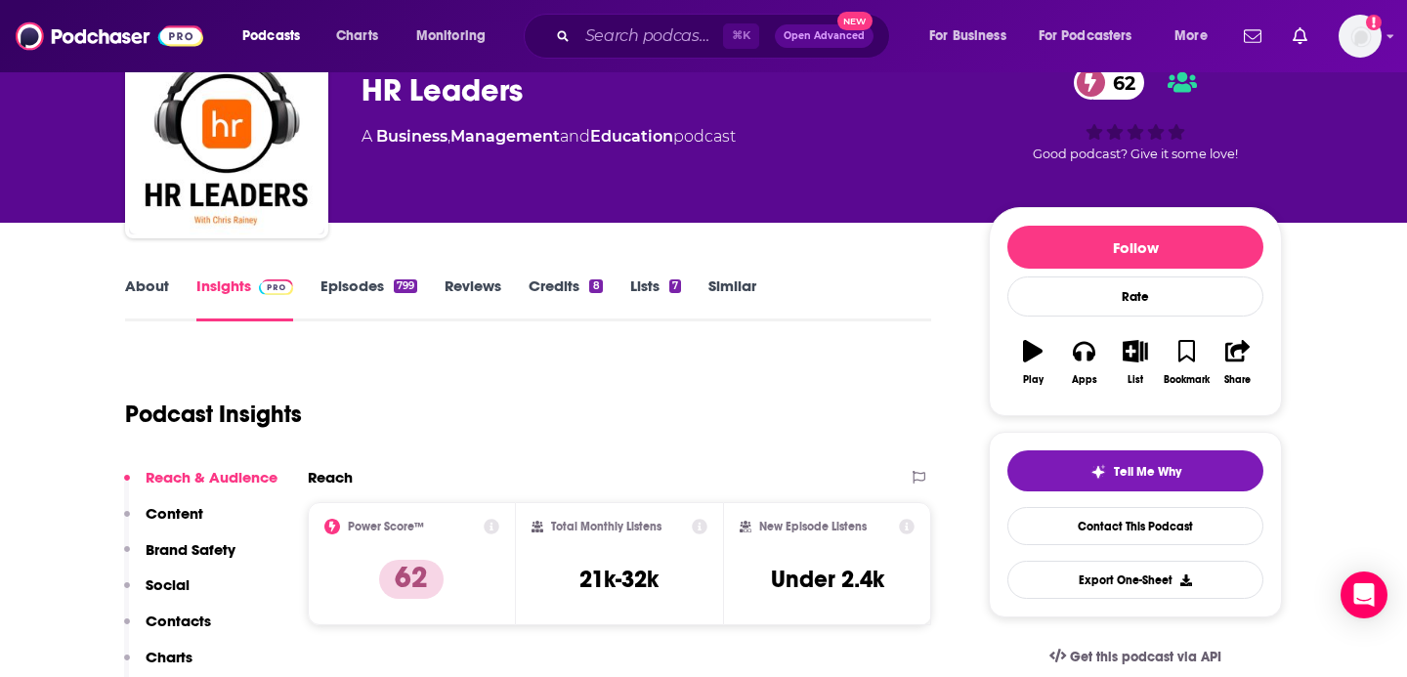
scroll to position [139, 0]
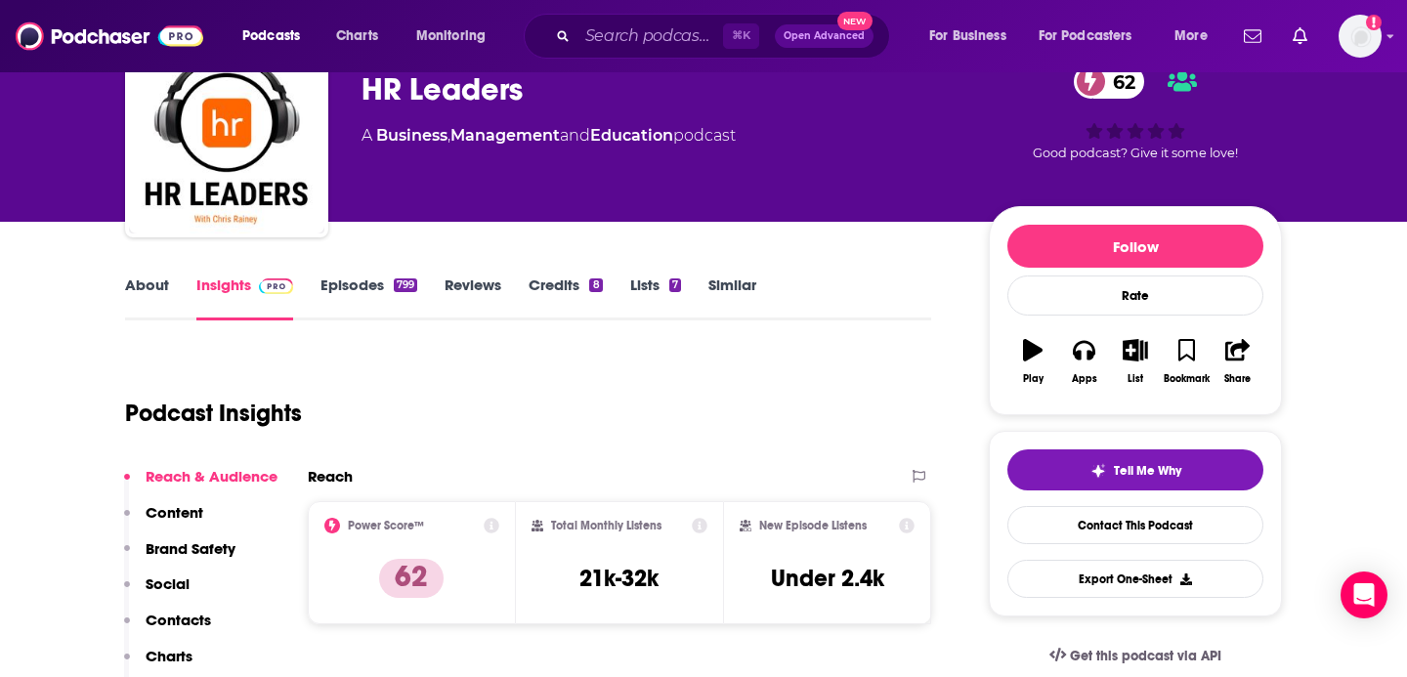
click at [152, 276] on link "About" at bounding box center [147, 298] width 44 height 45
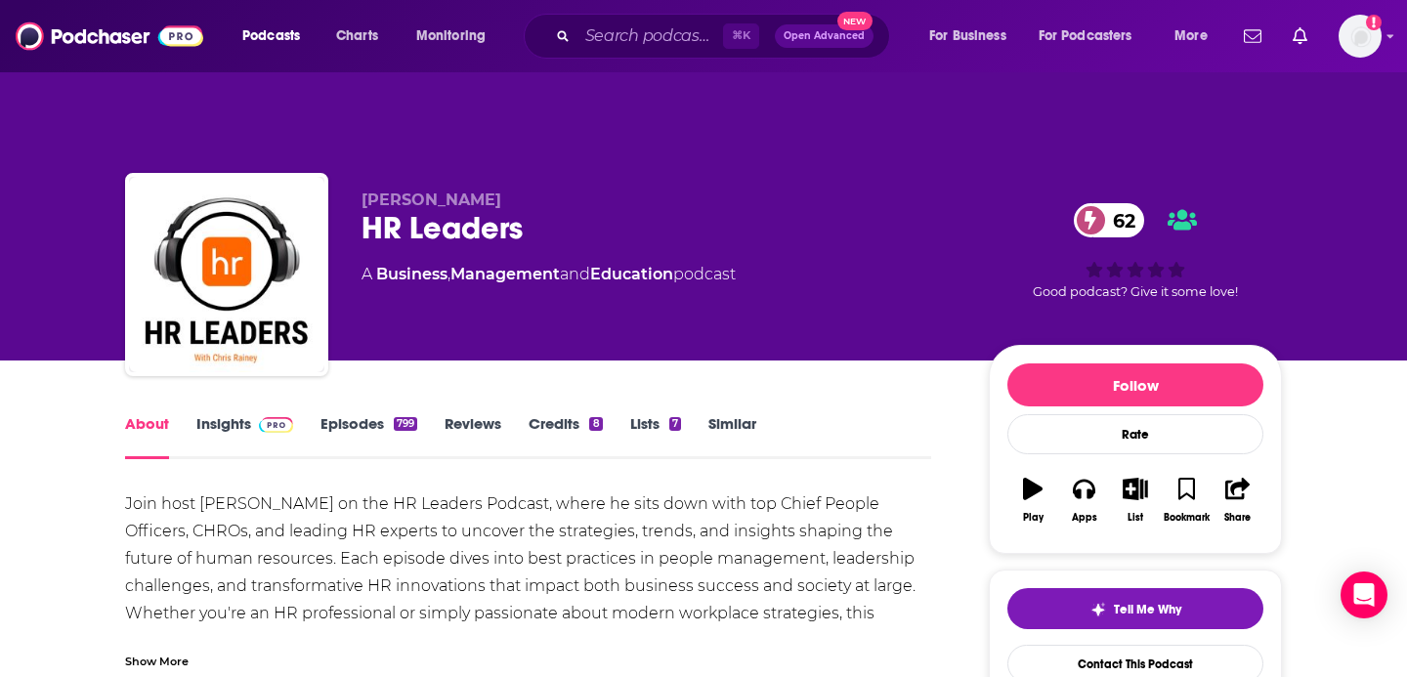
click at [242, 414] on link "Insights" at bounding box center [244, 436] width 97 height 45
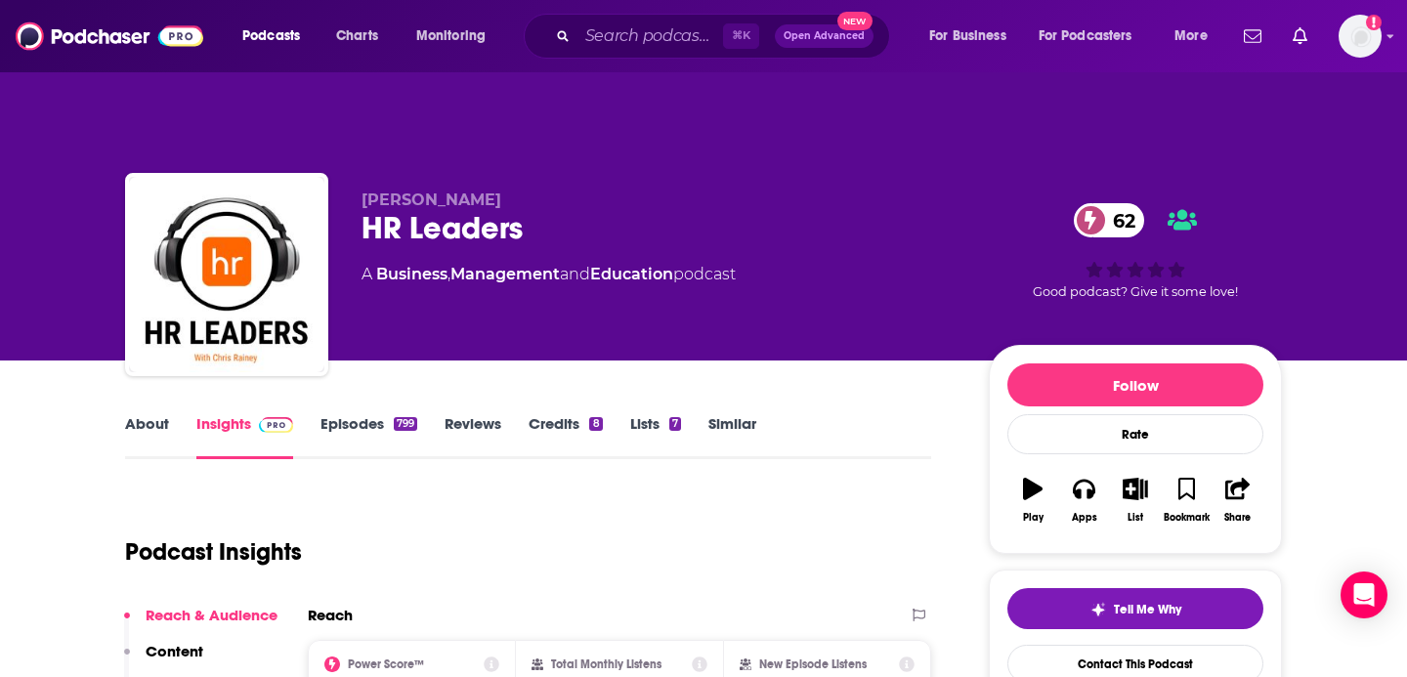
scroll to position [138, 0]
